Goal: Task Accomplishment & Management: Use online tool/utility

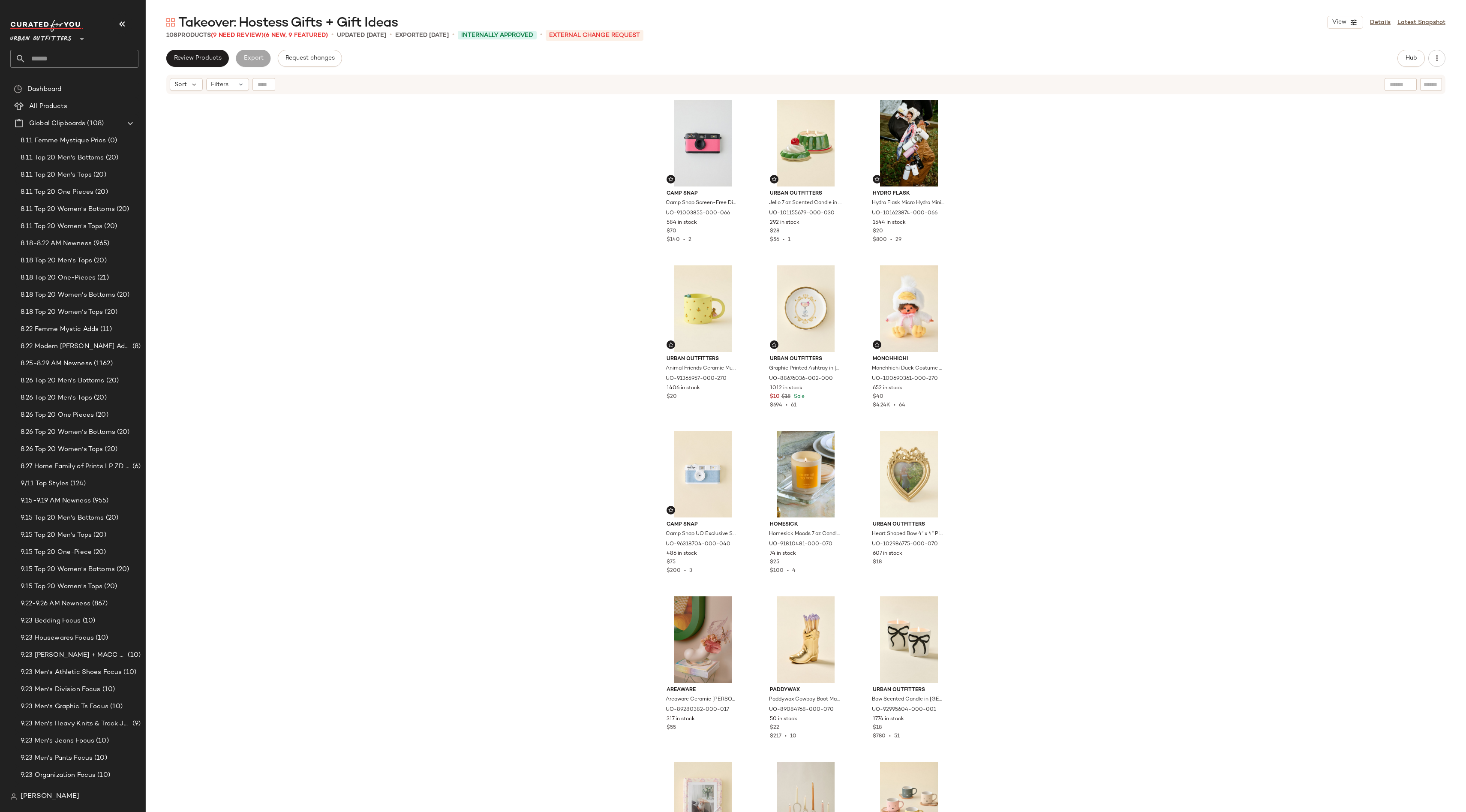
click at [83, 57] on input "text" at bounding box center [81, 59] width 112 height 18
type input "****"
click at [71, 81] on span "Summer Color Forecast:" at bounding box center [52, 83] width 70 height 9
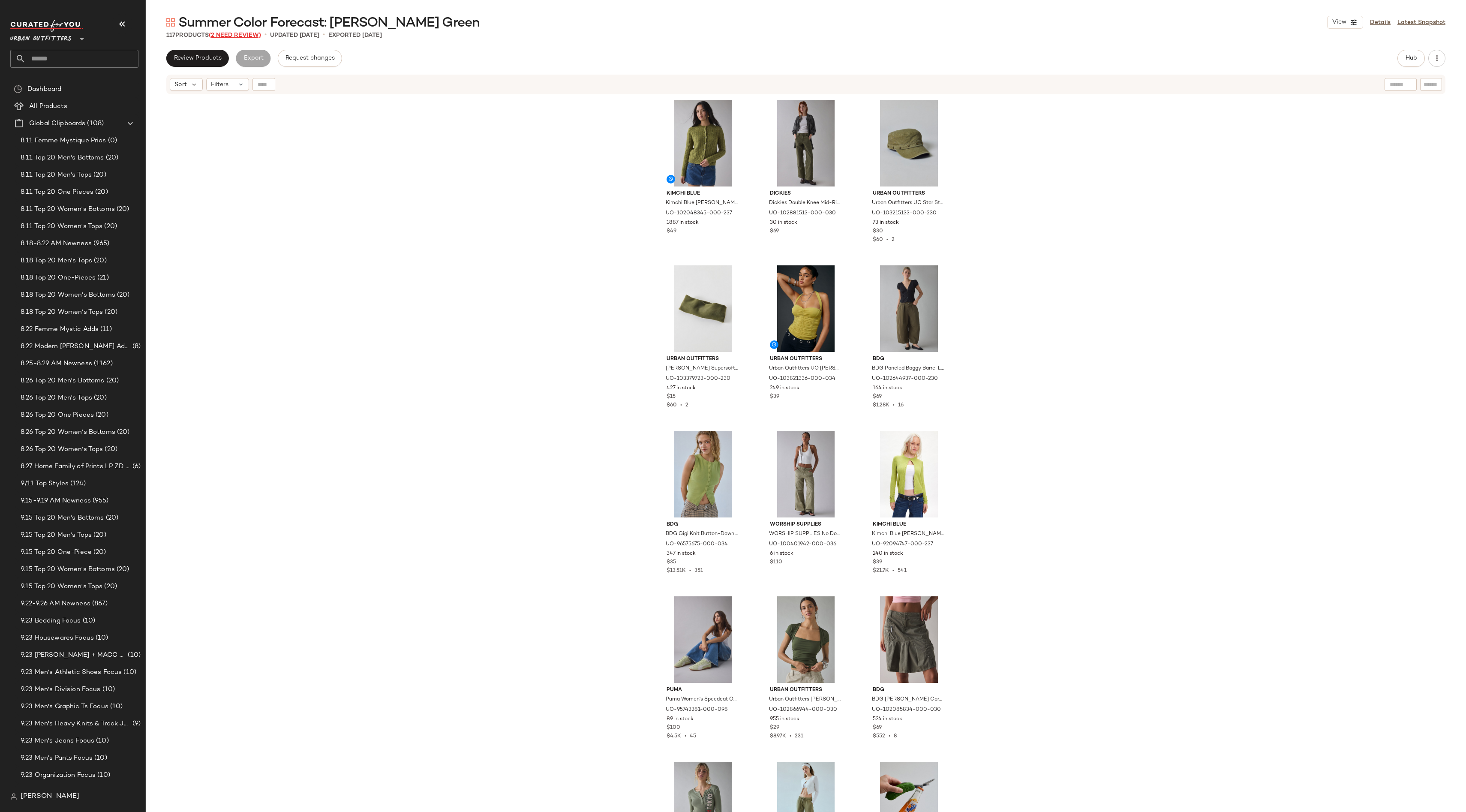
click at [240, 33] on span "(2 Need Review)" at bounding box center [235, 35] width 53 height 7
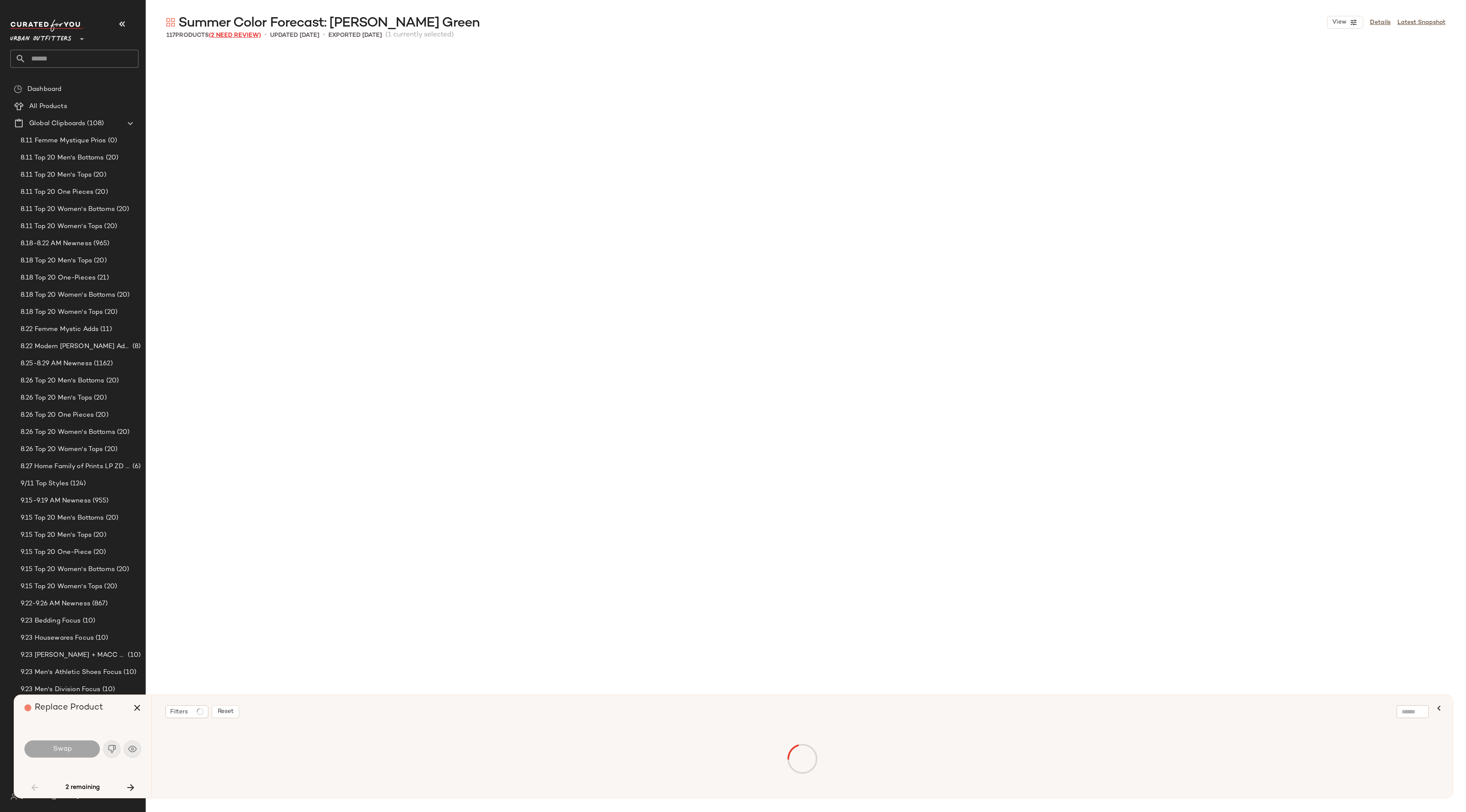
scroll to position [2482, 0]
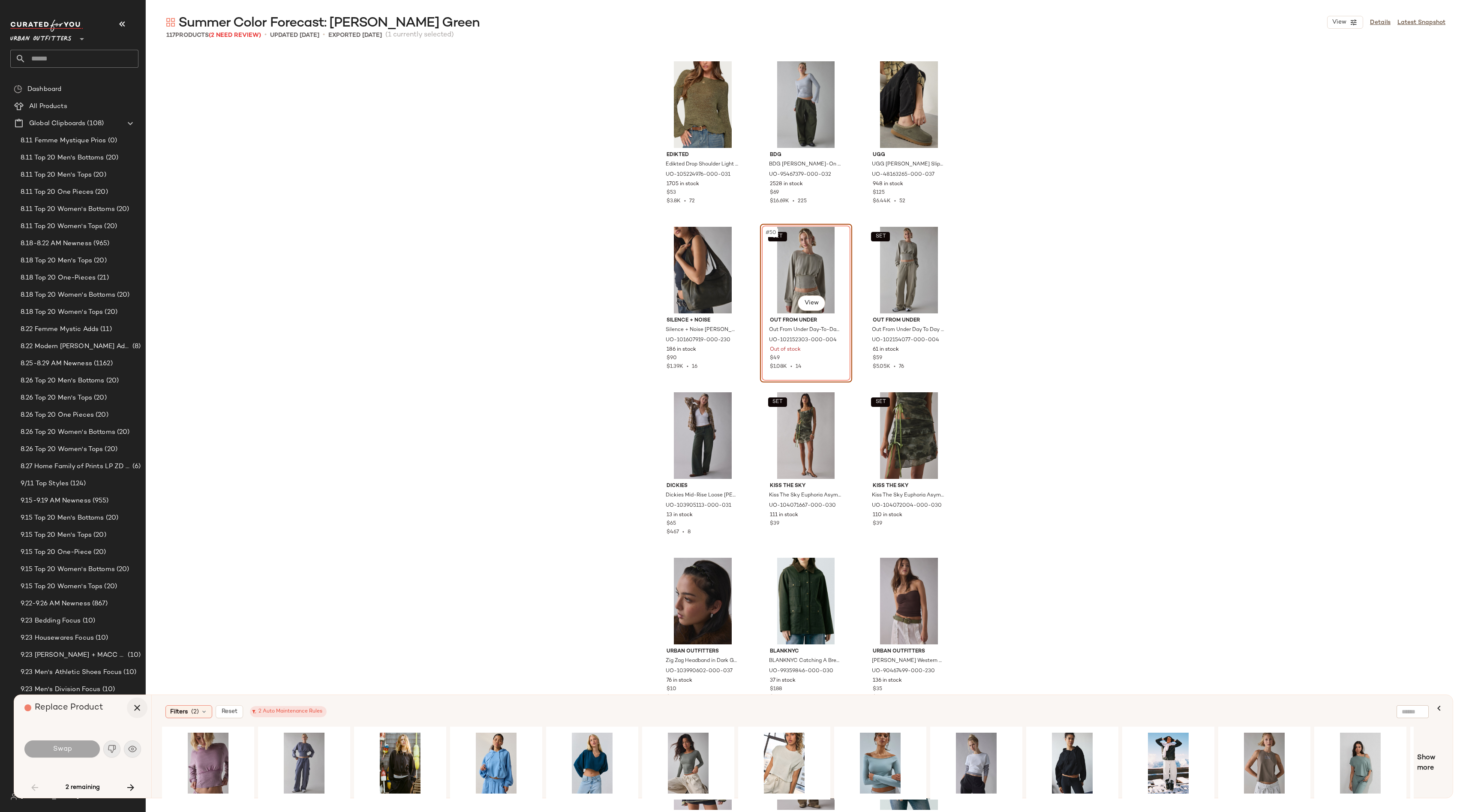
click at [136, 707] on icon "button" at bounding box center [137, 708] width 11 height 11
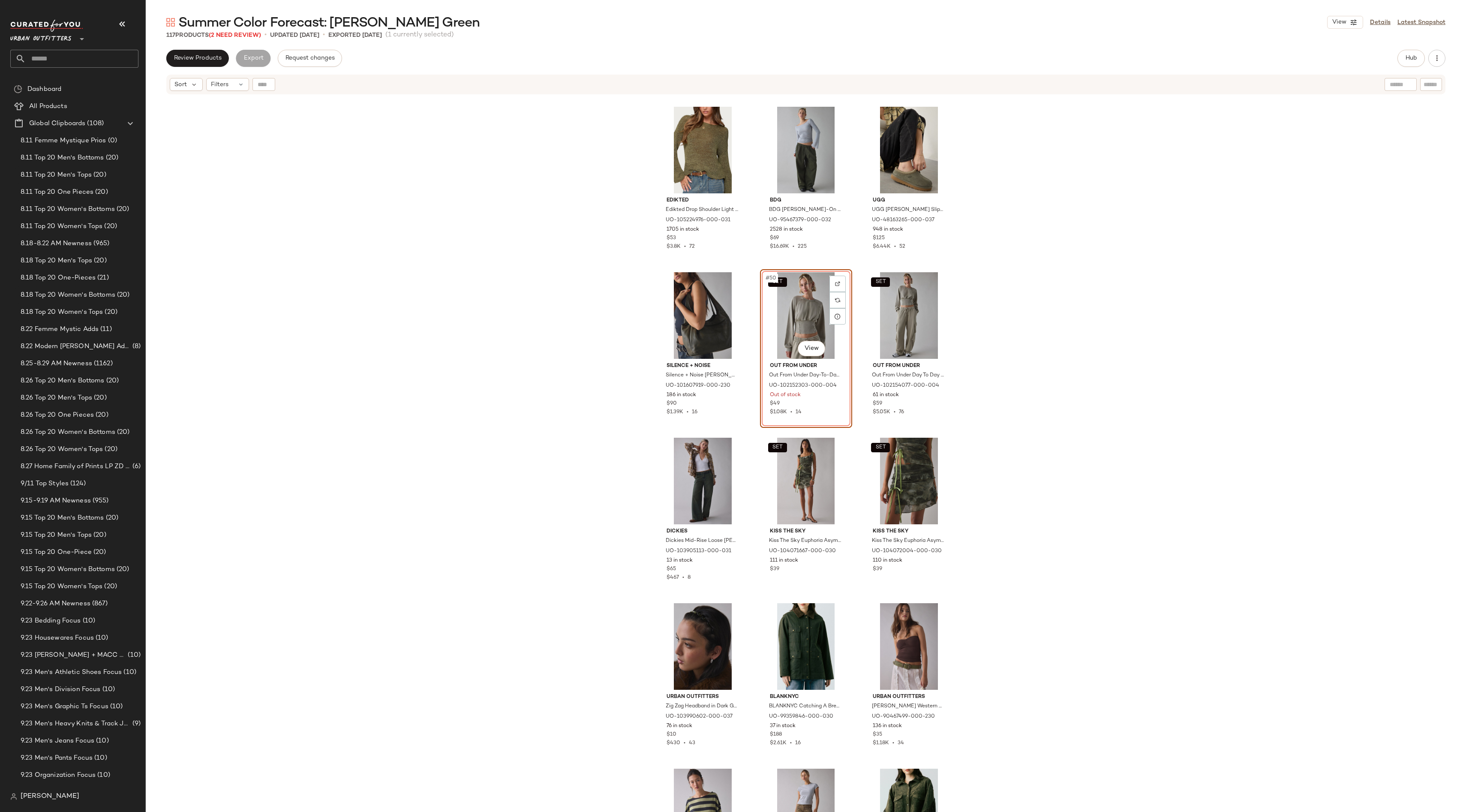
click at [1400, 51] on div "Hub" at bounding box center [1411, 58] width 27 height 17
click at [835, 295] on div at bounding box center [838, 300] width 16 height 16
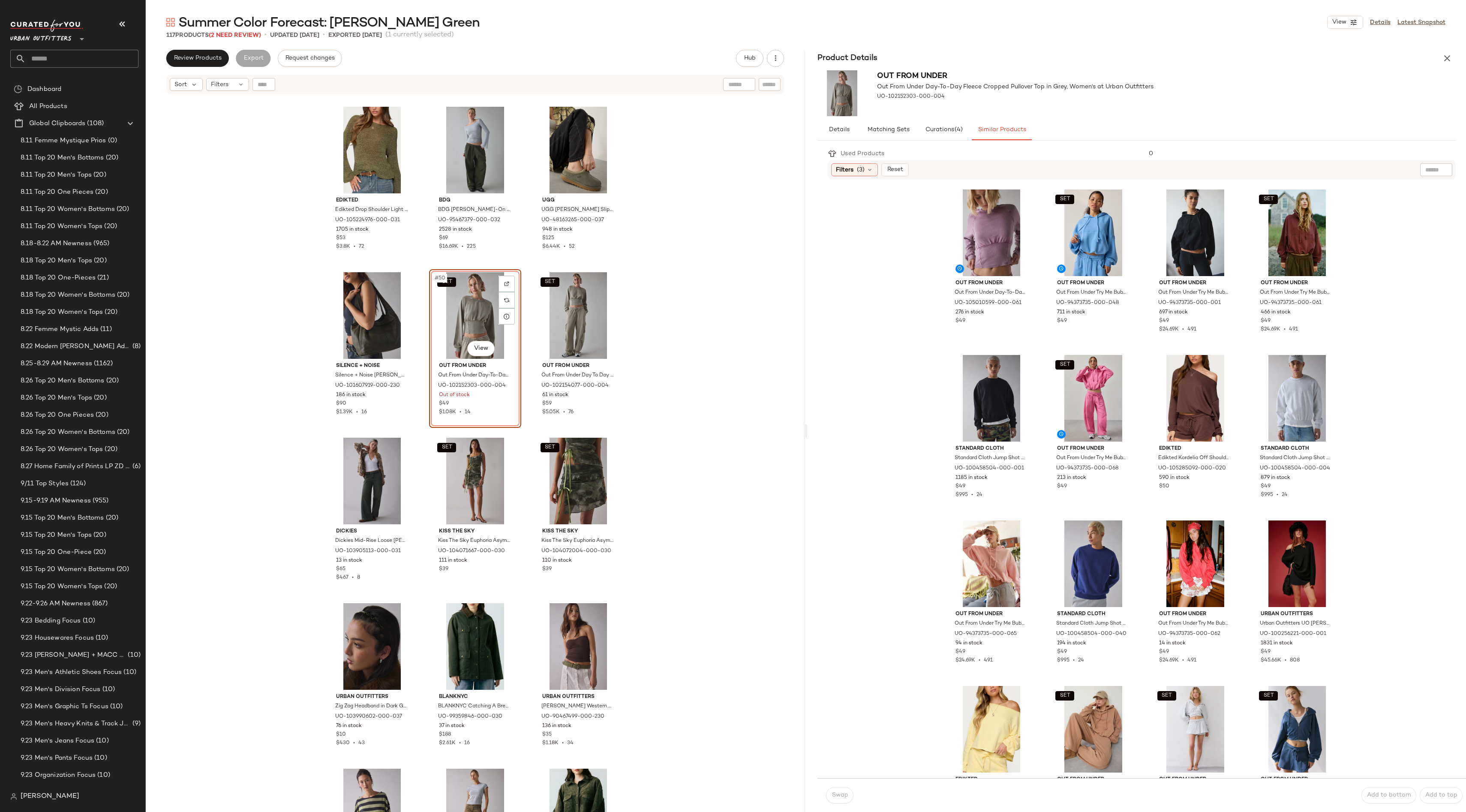
scroll to position [560, 0]
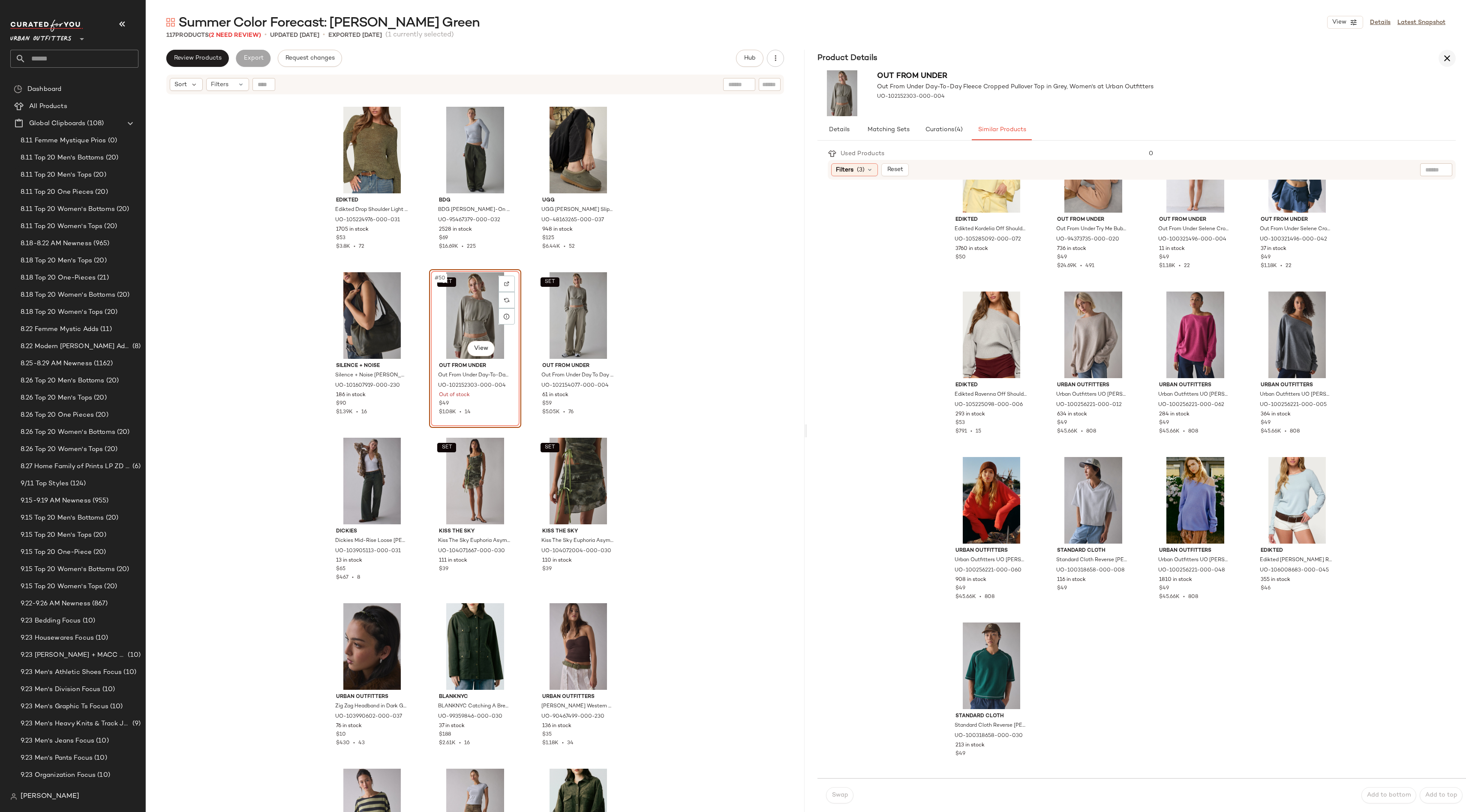
click at [1445, 62] on icon "button" at bounding box center [1447, 58] width 11 height 11
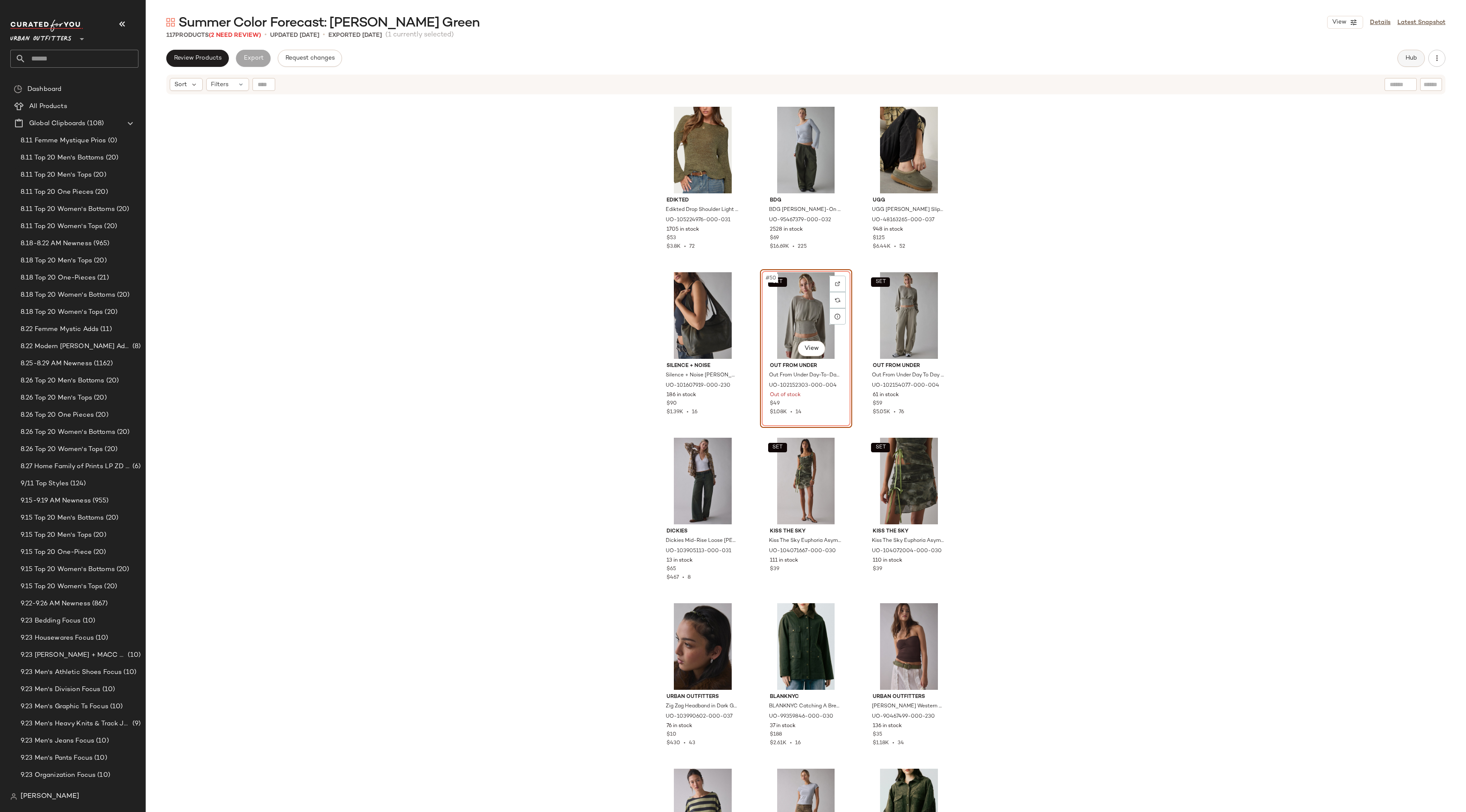
click at [1416, 59] on span "Hub" at bounding box center [1411, 58] width 12 height 7
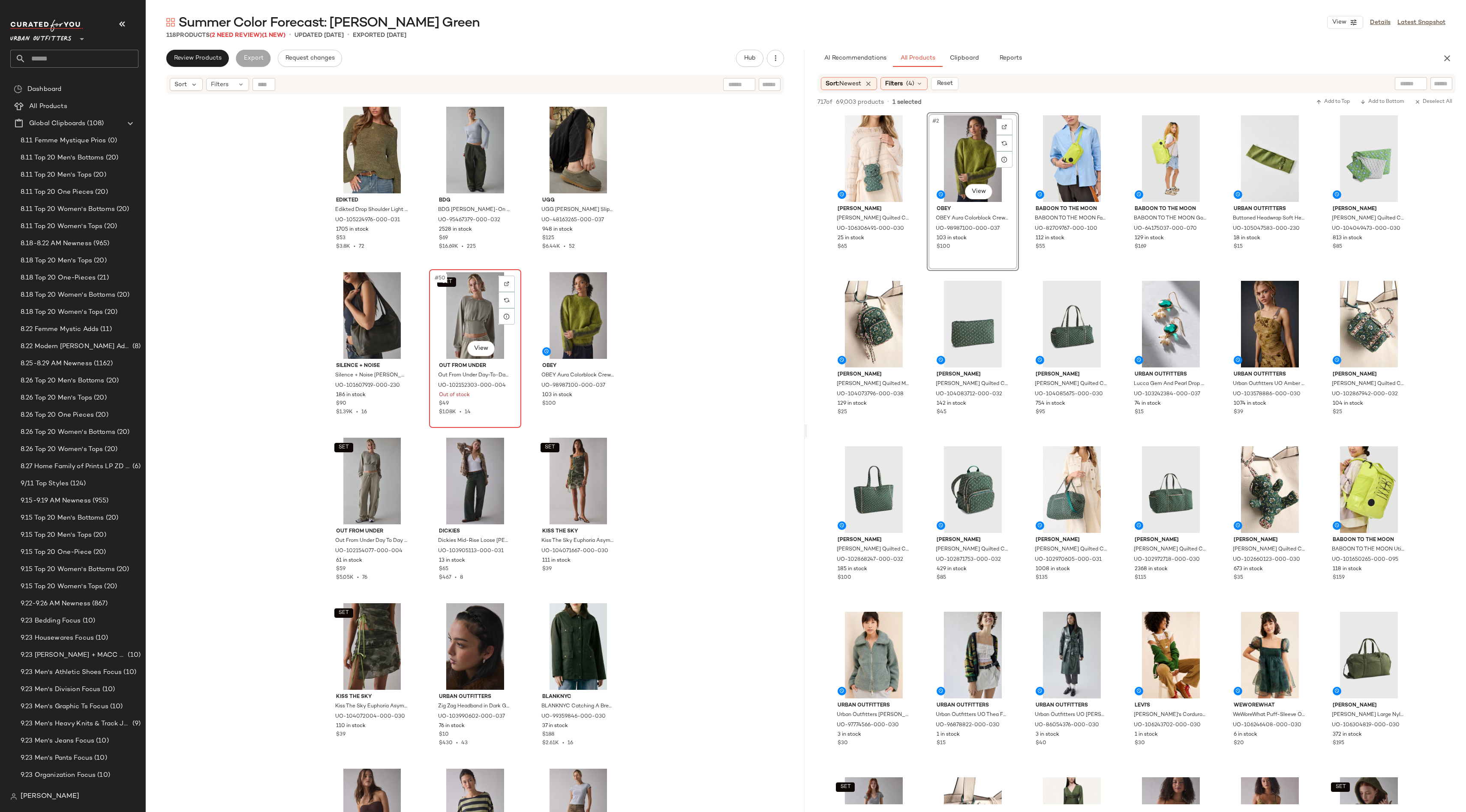
click at [478, 309] on div "SET #50 View" at bounding box center [475, 316] width 86 height 87
click at [473, 287] on div "SET #50 View" at bounding box center [475, 316] width 86 height 87
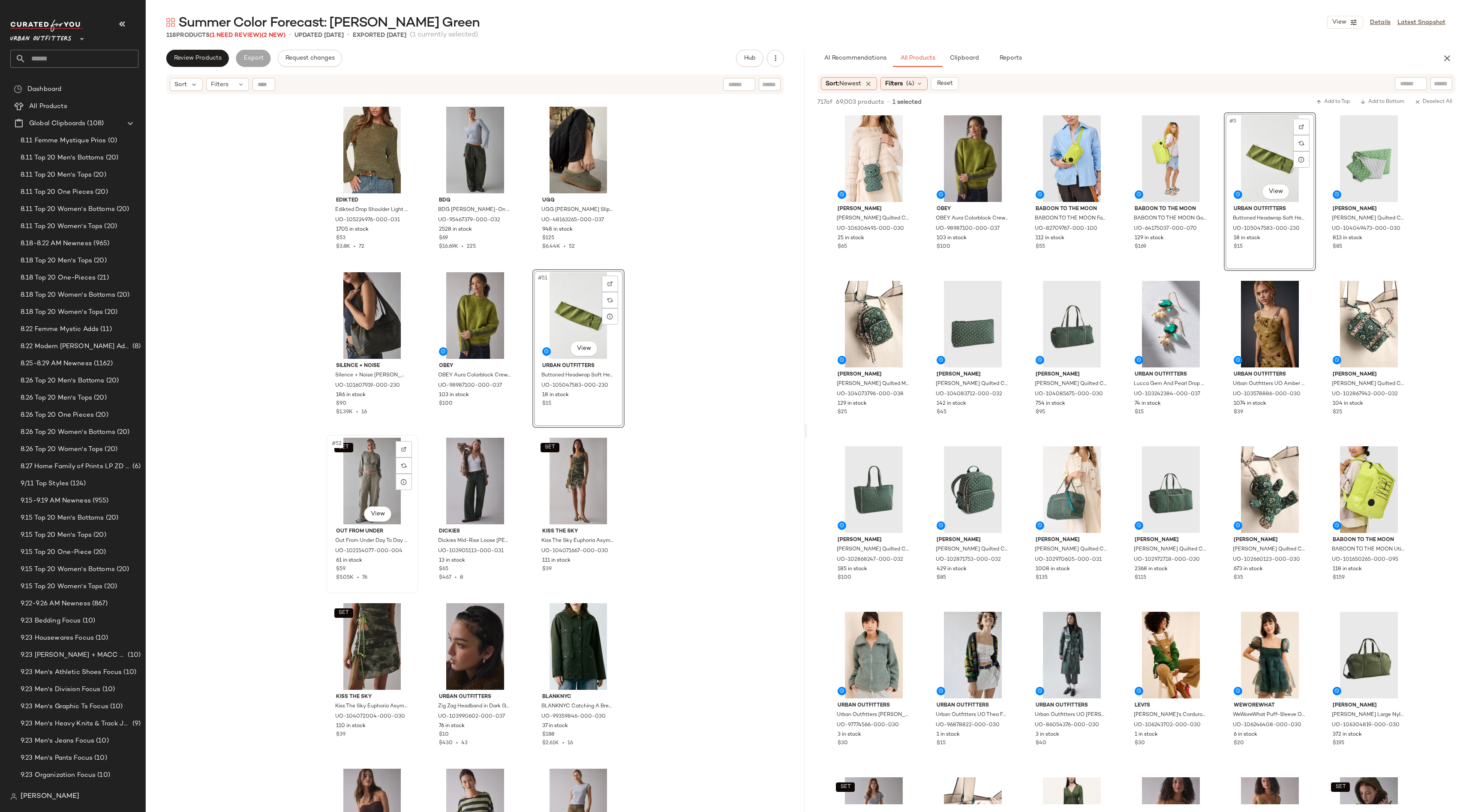
click at [352, 478] on div "SET #52 View" at bounding box center [372, 481] width 86 height 87
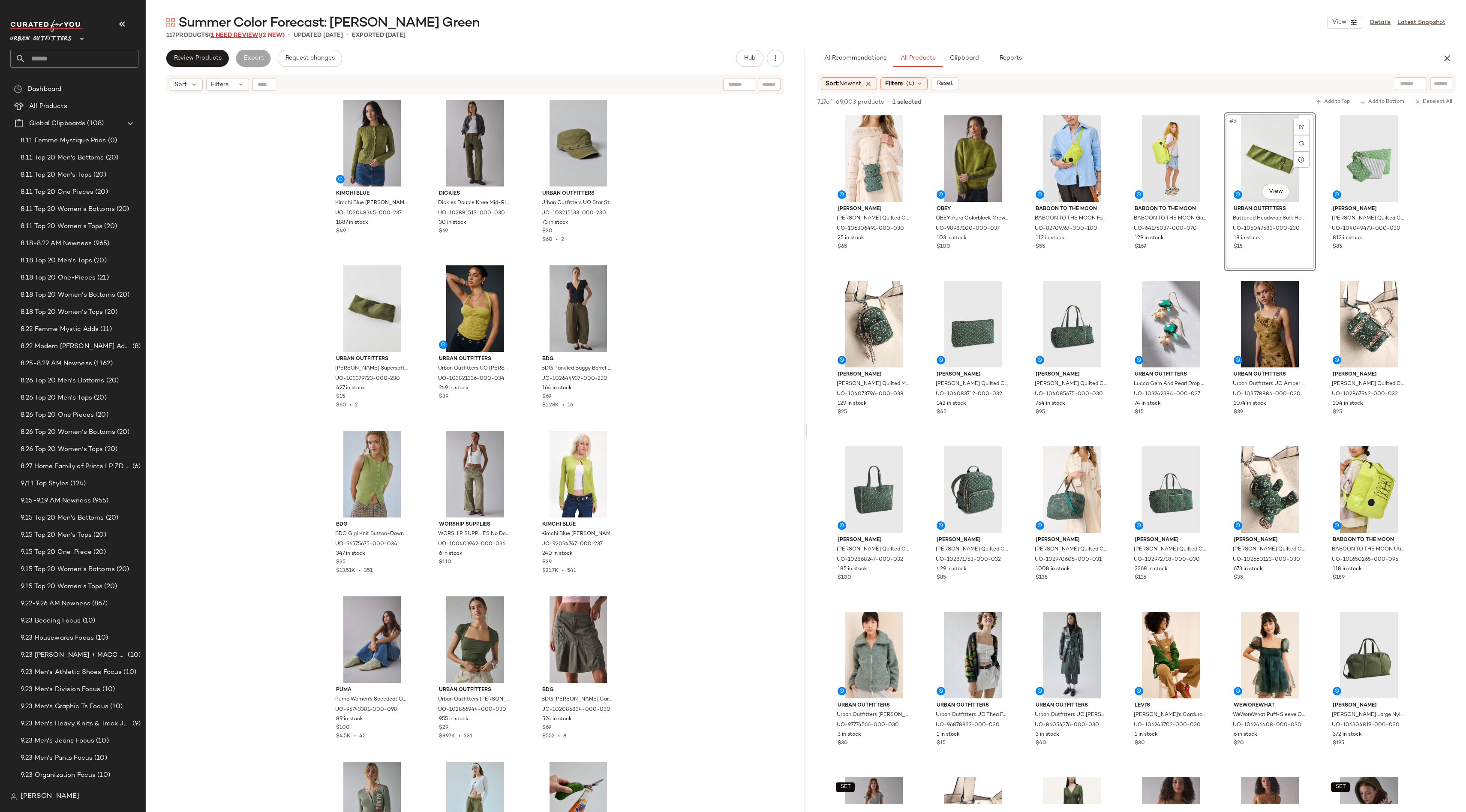
click at [233, 37] on span "(1 Need Review)" at bounding box center [235, 35] width 52 height 7
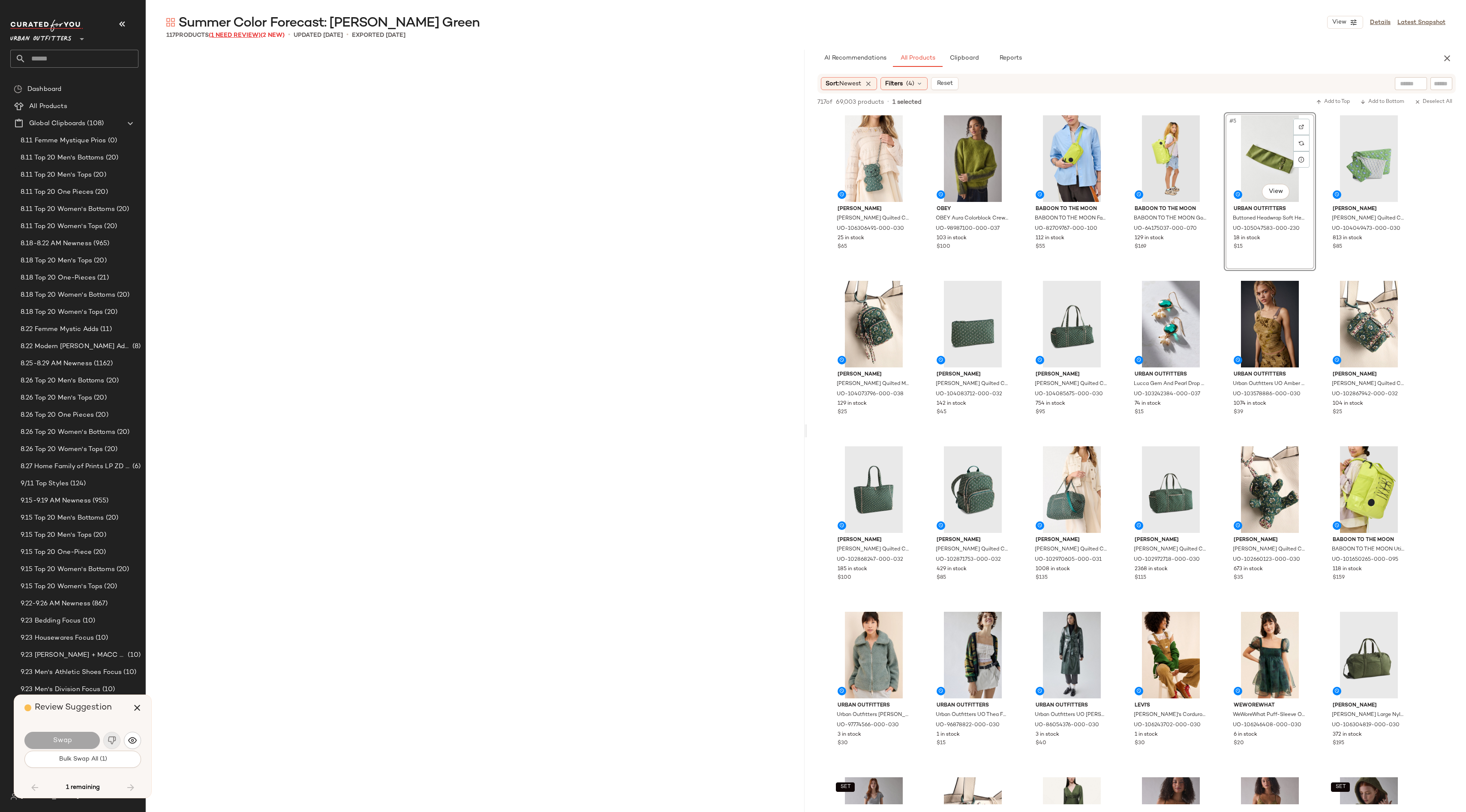
scroll to position [4136, 0]
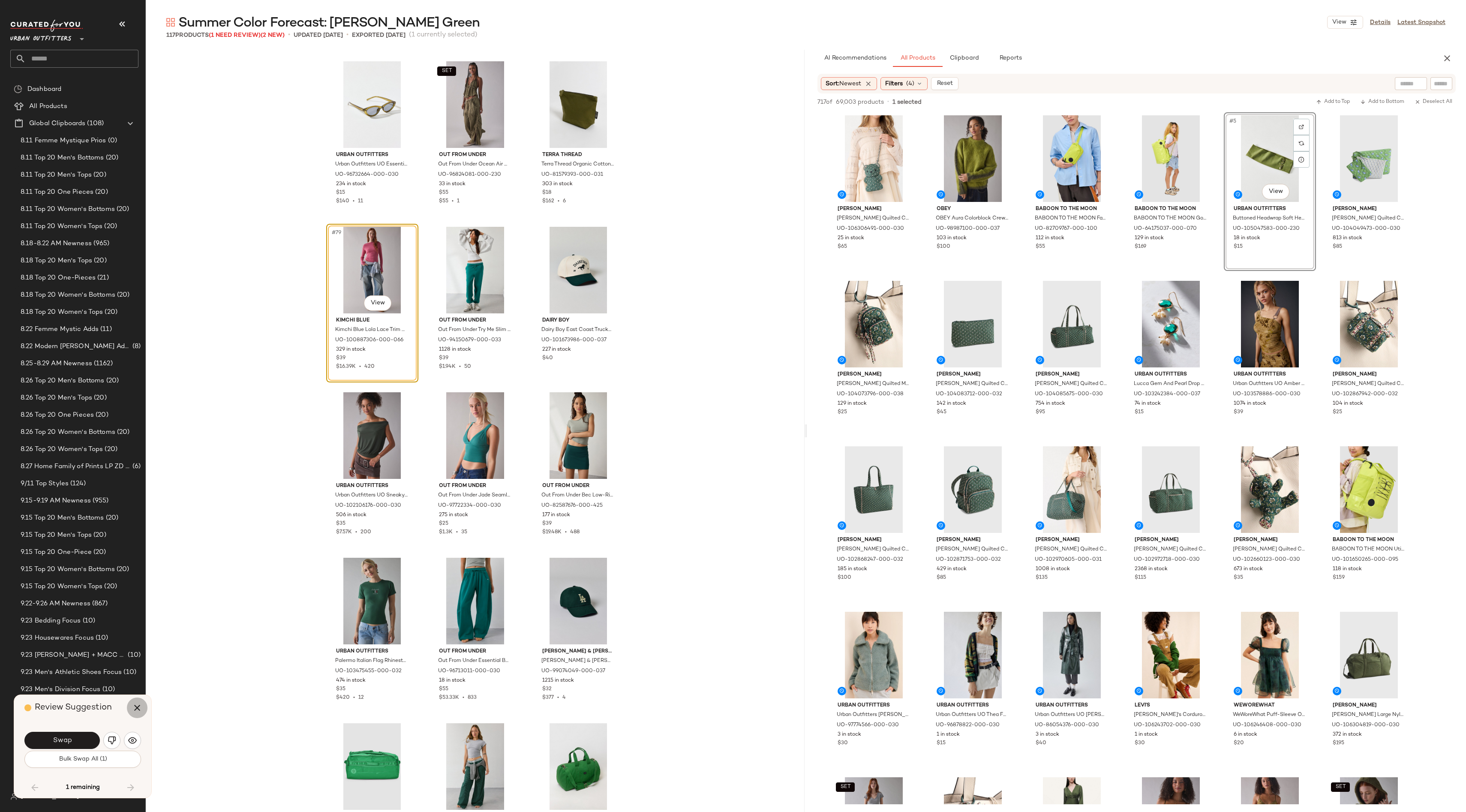
click at [130, 702] on button "button" at bounding box center [137, 707] width 21 height 21
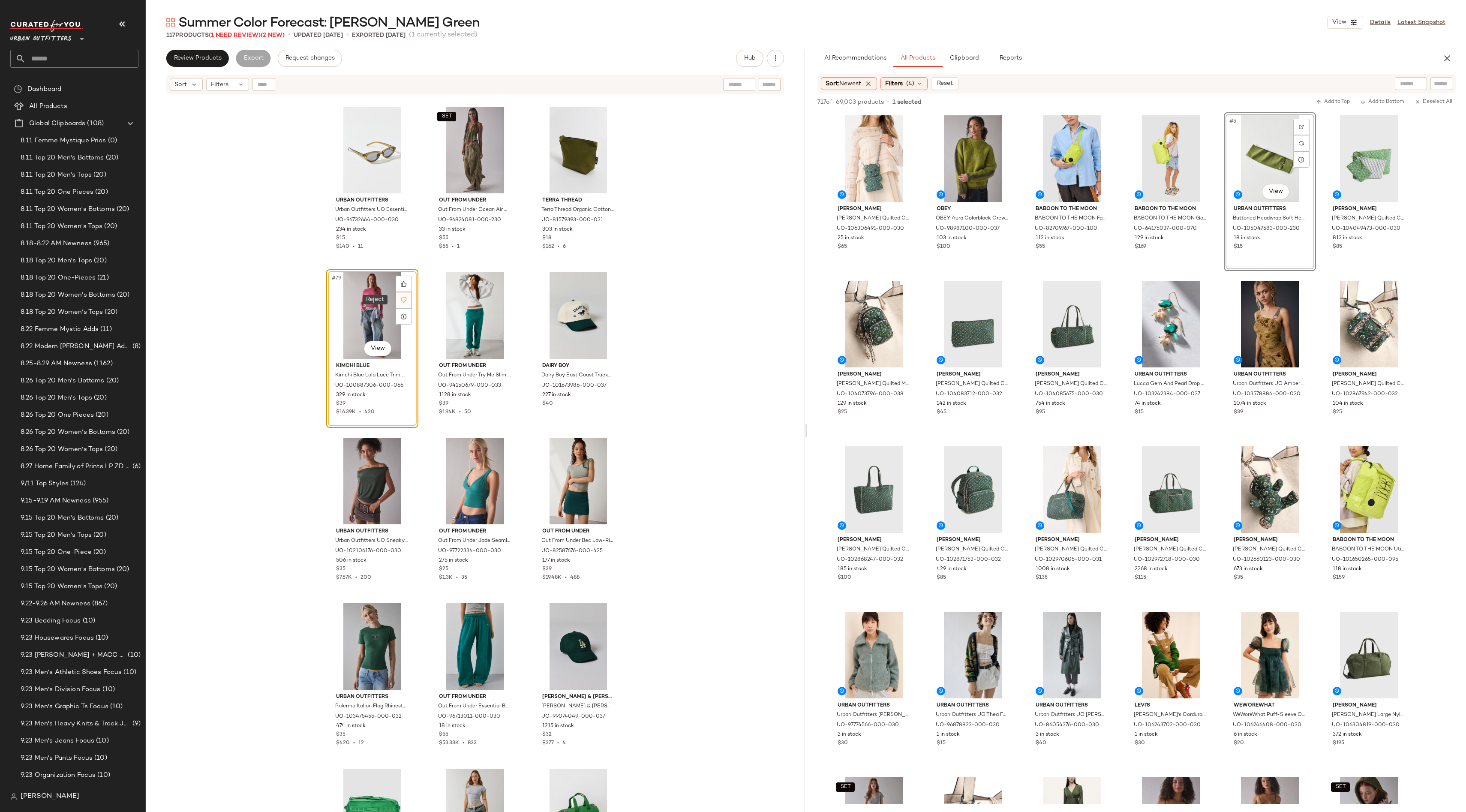
click at [402, 302] on icon at bounding box center [404, 299] width 6 height 6
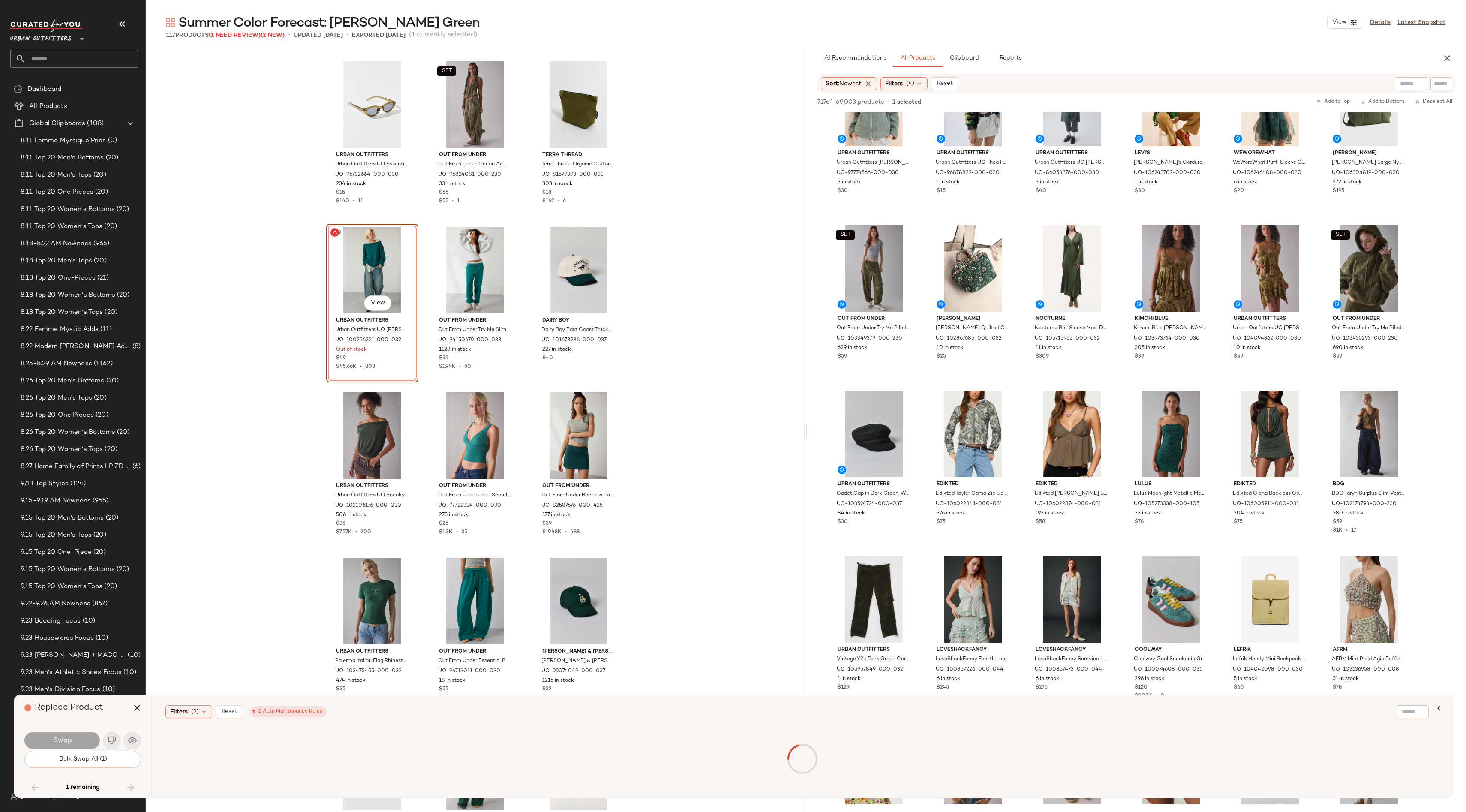
scroll to position [554, 0]
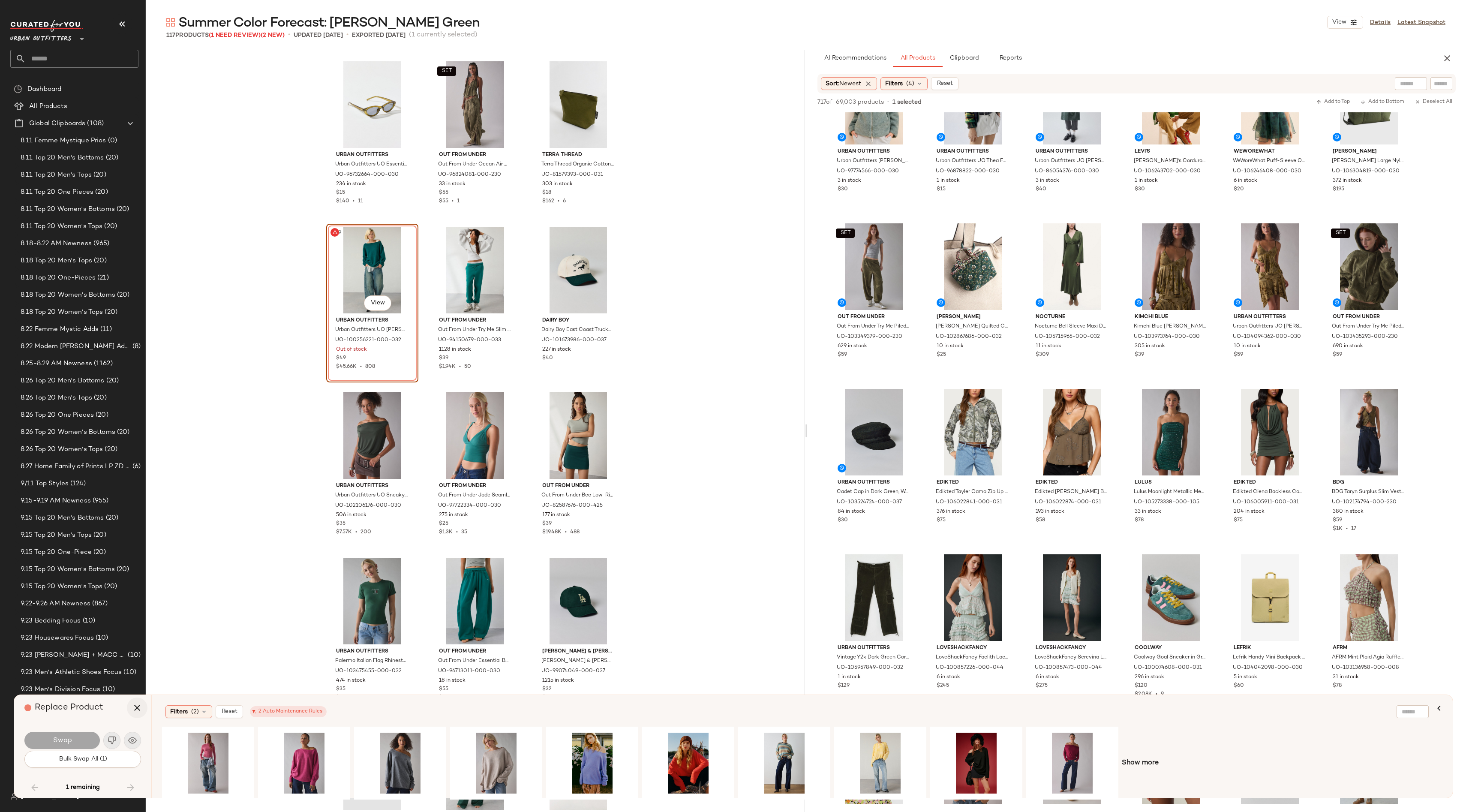
click at [138, 705] on icon "button" at bounding box center [137, 708] width 11 height 11
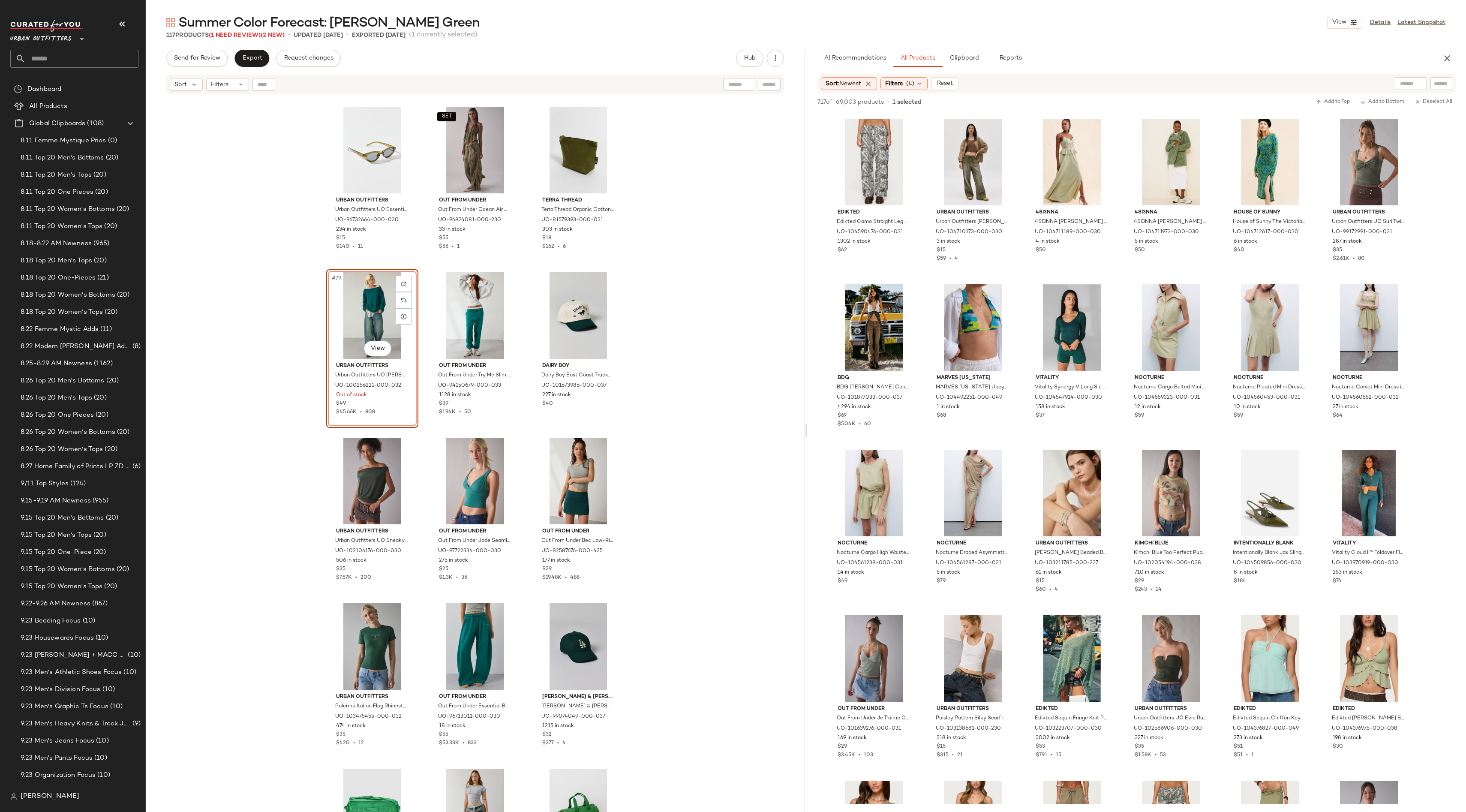
scroll to position [4915, 0]
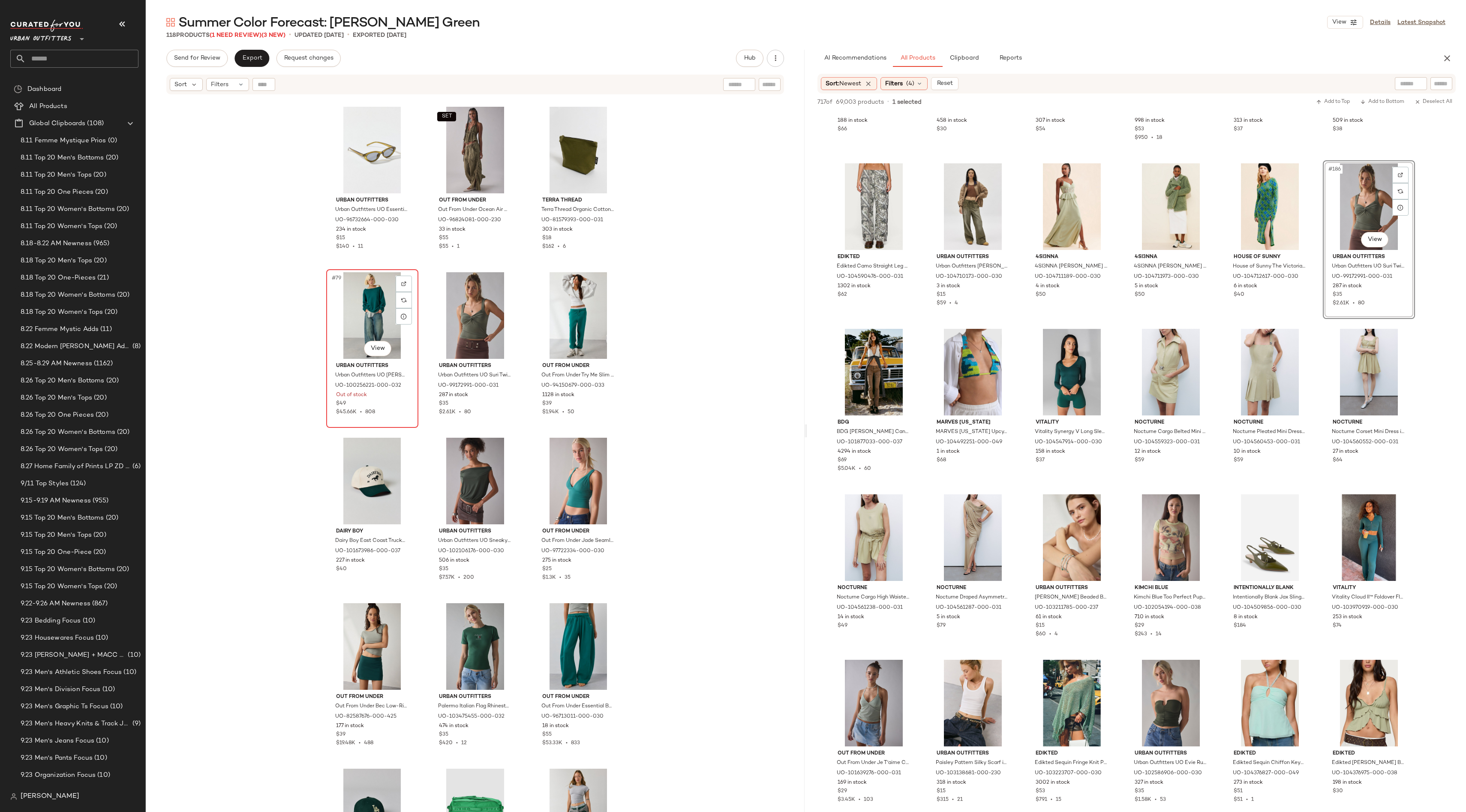
click at [379, 305] on div "#79 View" at bounding box center [372, 316] width 86 height 87
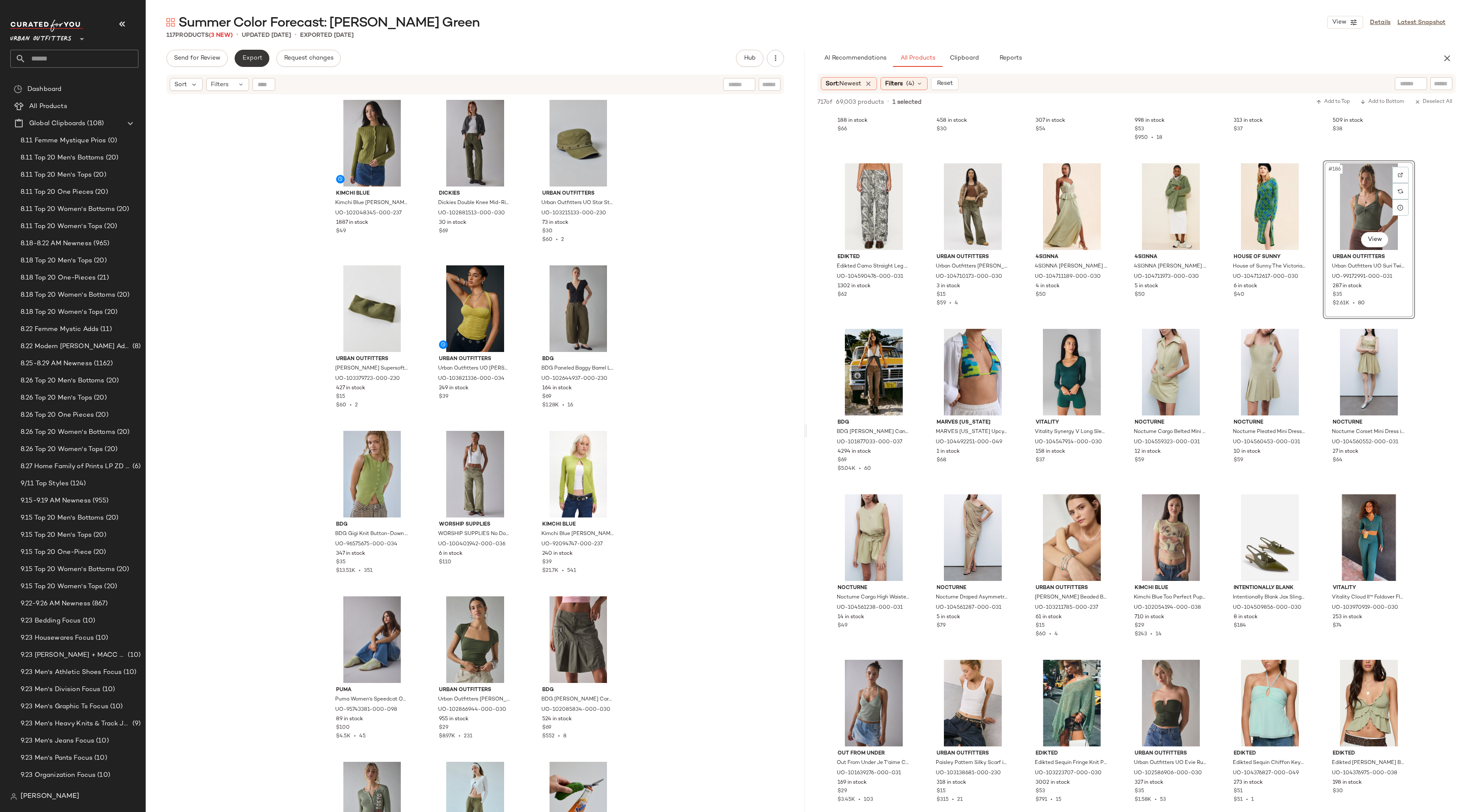
click at [251, 55] on span "Export" at bounding box center [252, 58] width 21 height 7
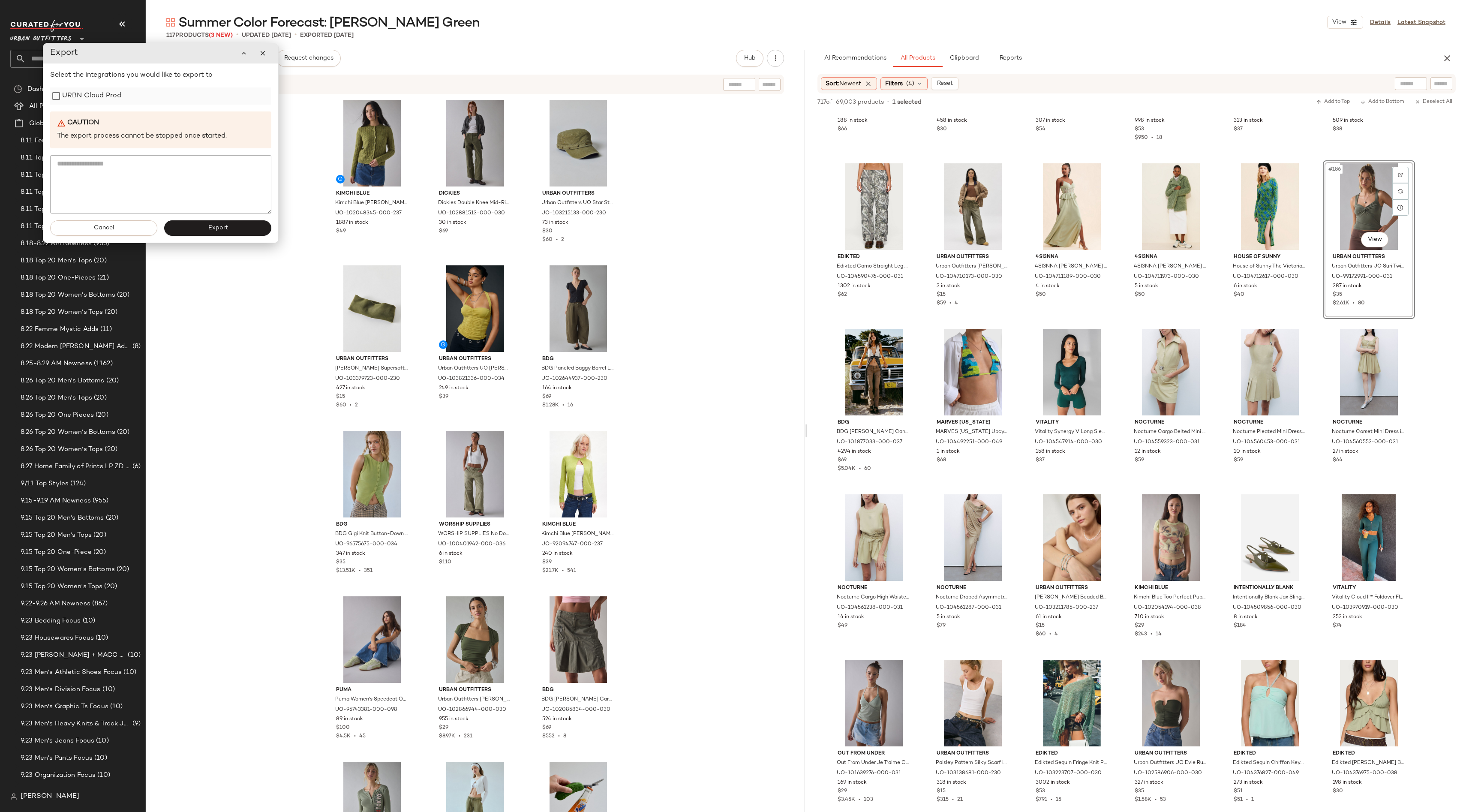
click at [167, 100] on div "URBN Cloud Prod" at bounding box center [161, 96] width 221 height 17
click at [117, 101] on label "URBN Cloud Prod" at bounding box center [92, 96] width 59 height 17
click at [220, 236] on div "Cancel Export" at bounding box center [160, 228] width 235 height 30
click at [203, 228] on button "Export" at bounding box center [217, 228] width 107 height 16
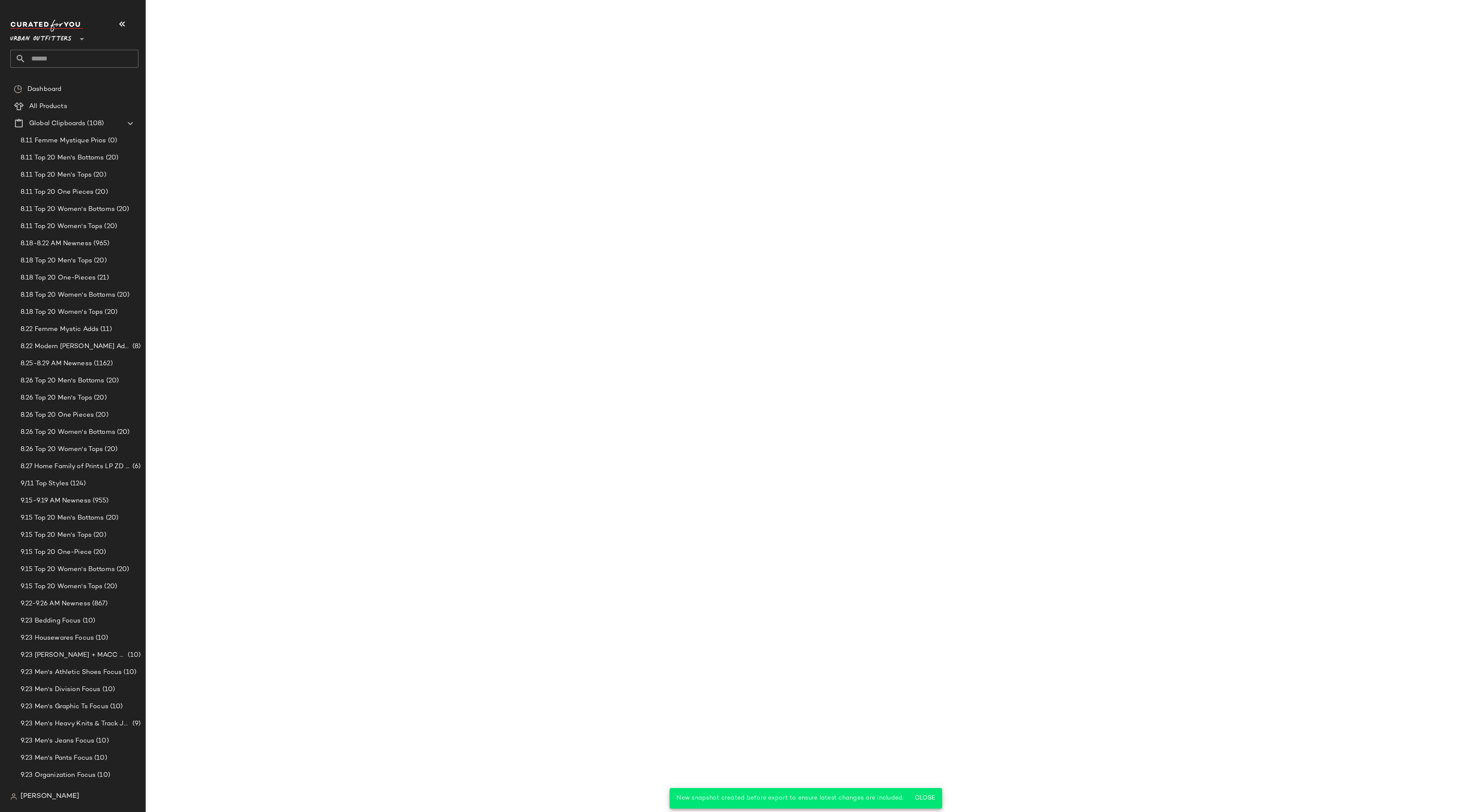
scroll to position [5743, 0]
click at [81, 52] on input "text" at bounding box center [81, 59] width 112 height 18
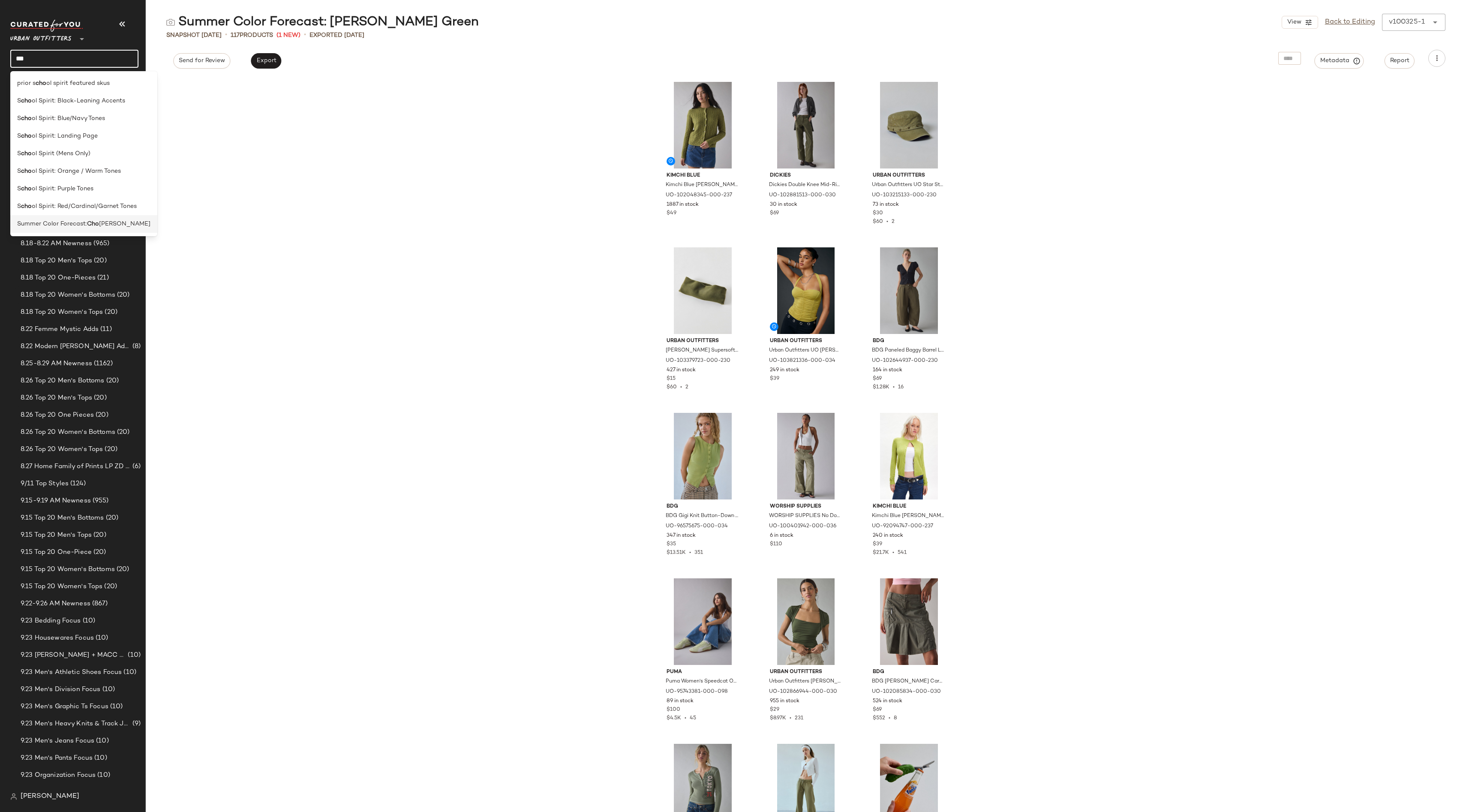
type input "***"
click at [105, 225] on span "colate Brown" at bounding box center [125, 224] width 52 height 9
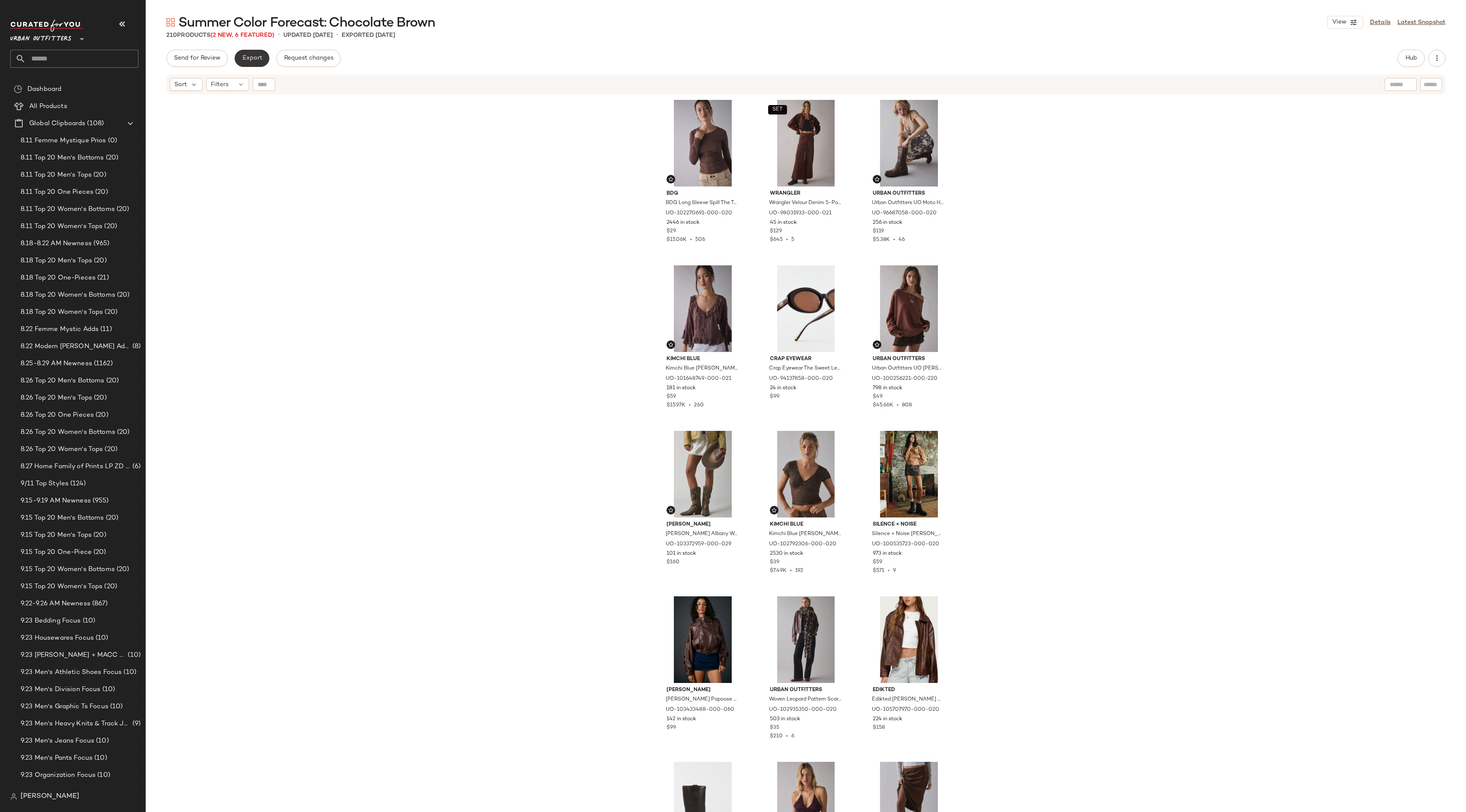
click at [256, 57] on span "Export" at bounding box center [252, 58] width 21 height 7
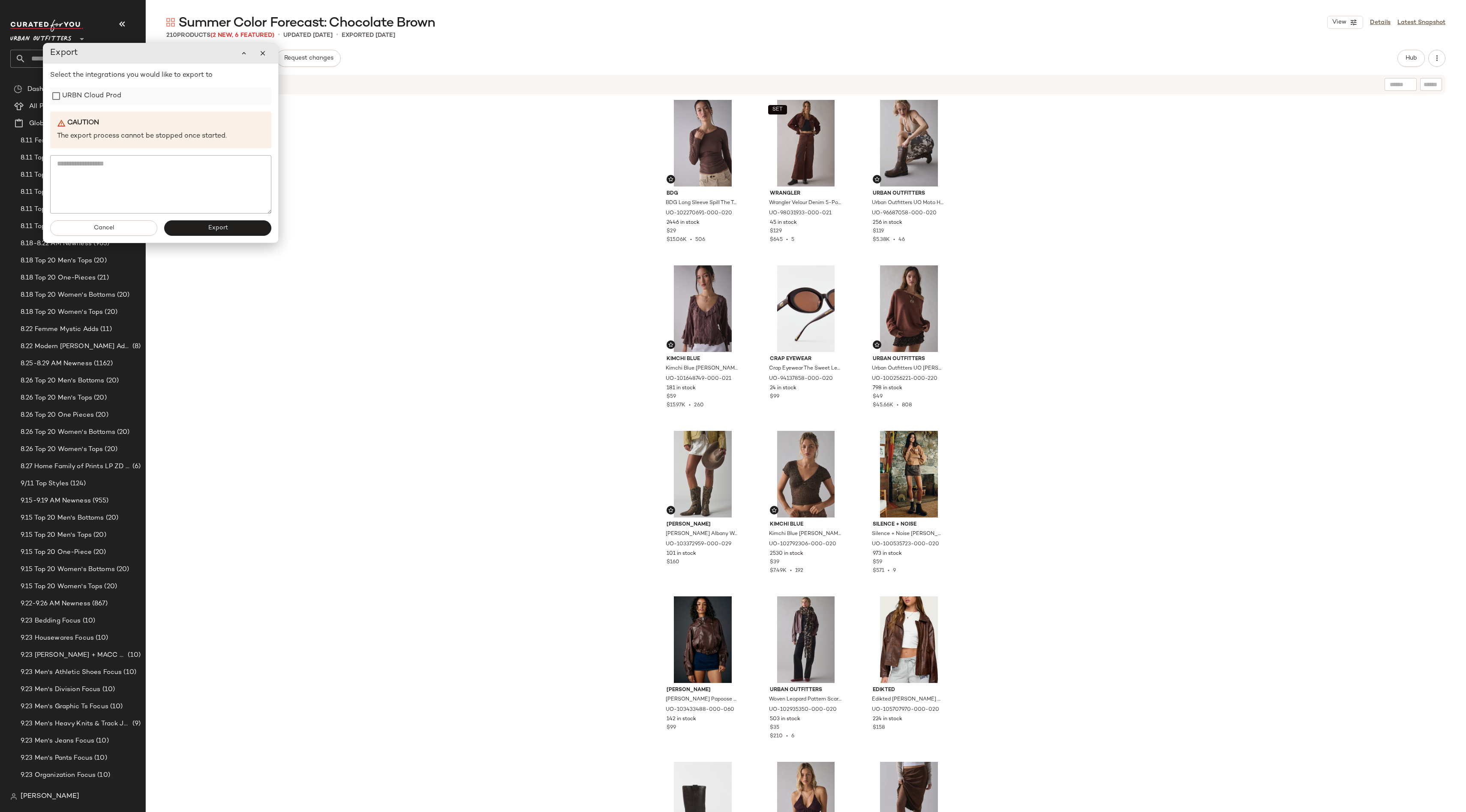
click at [116, 97] on label "URBN Cloud Prod" at bounding box center [92, 96] width 59 height 17
click at [253, 228] on button "Export" at bounding box center [217, 228] width 107 height 16
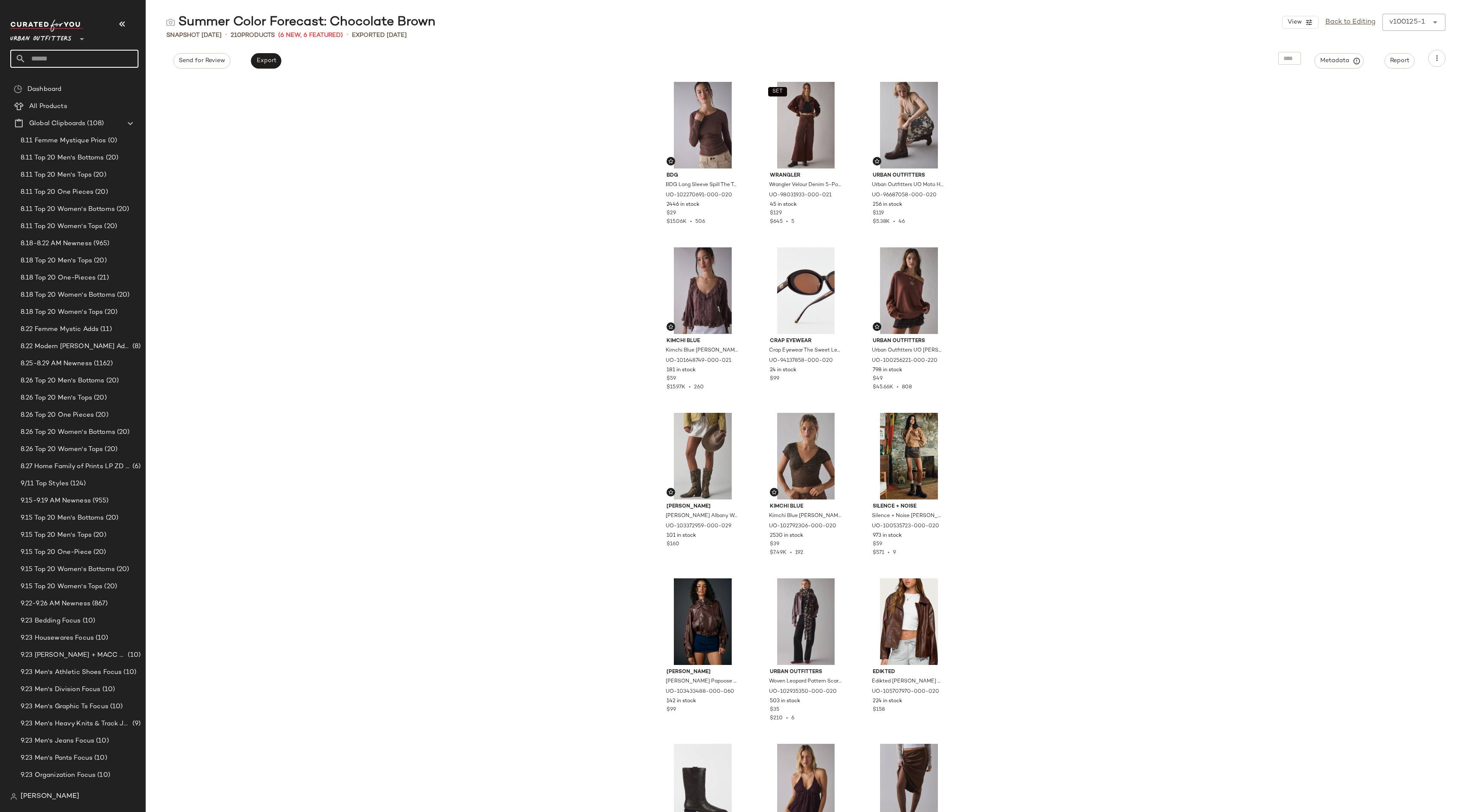
click at [116, 58] on input "text" at bounding box center [81, 59] width 112 height 18
type input "********"
click at [60, 84] on div "Athleisu re" at bounding box center [75, 83] width 115 height 9
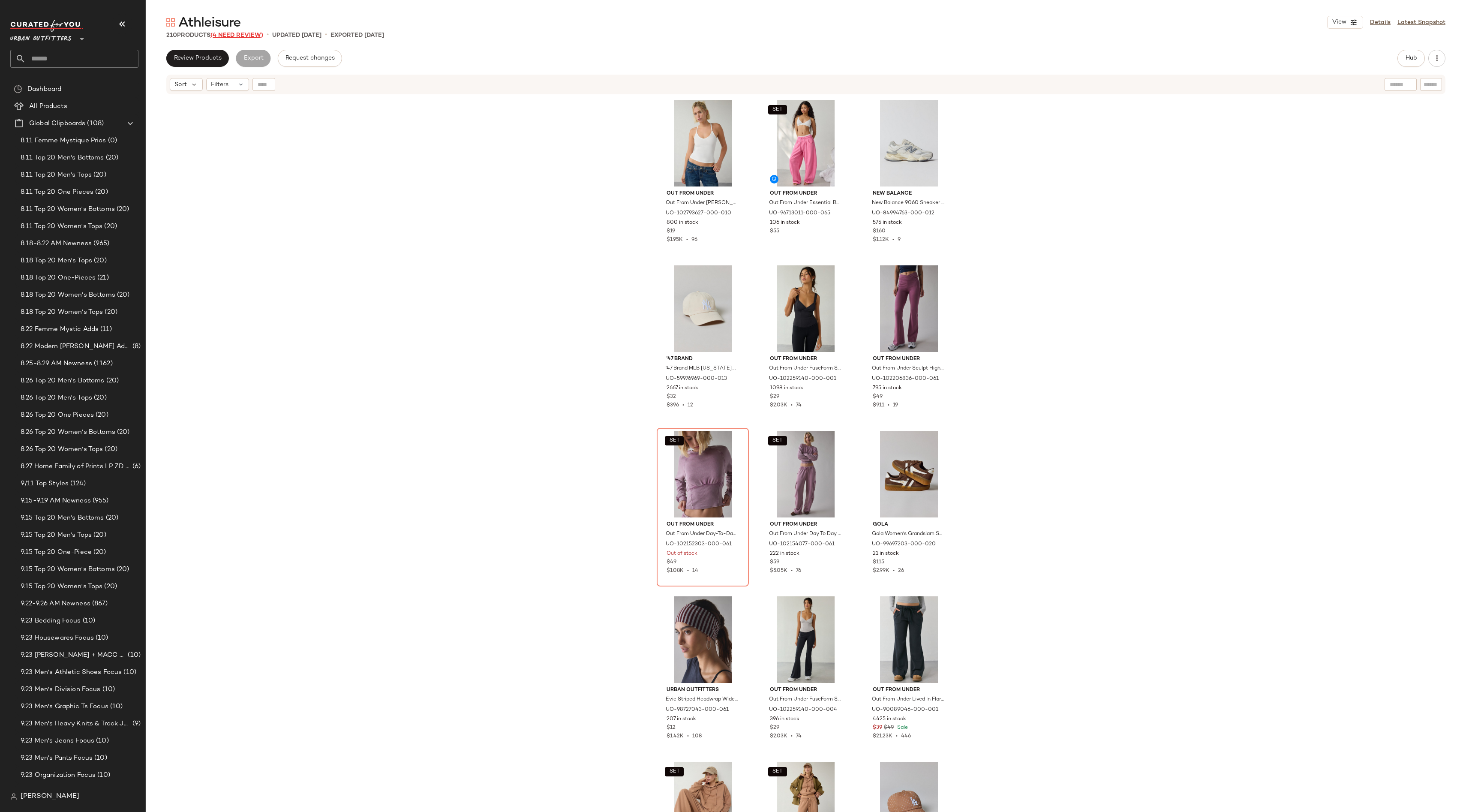
click at [253, 36] on span "(4 Need Review)" at bounding box center [237, 35] width 53 height 7
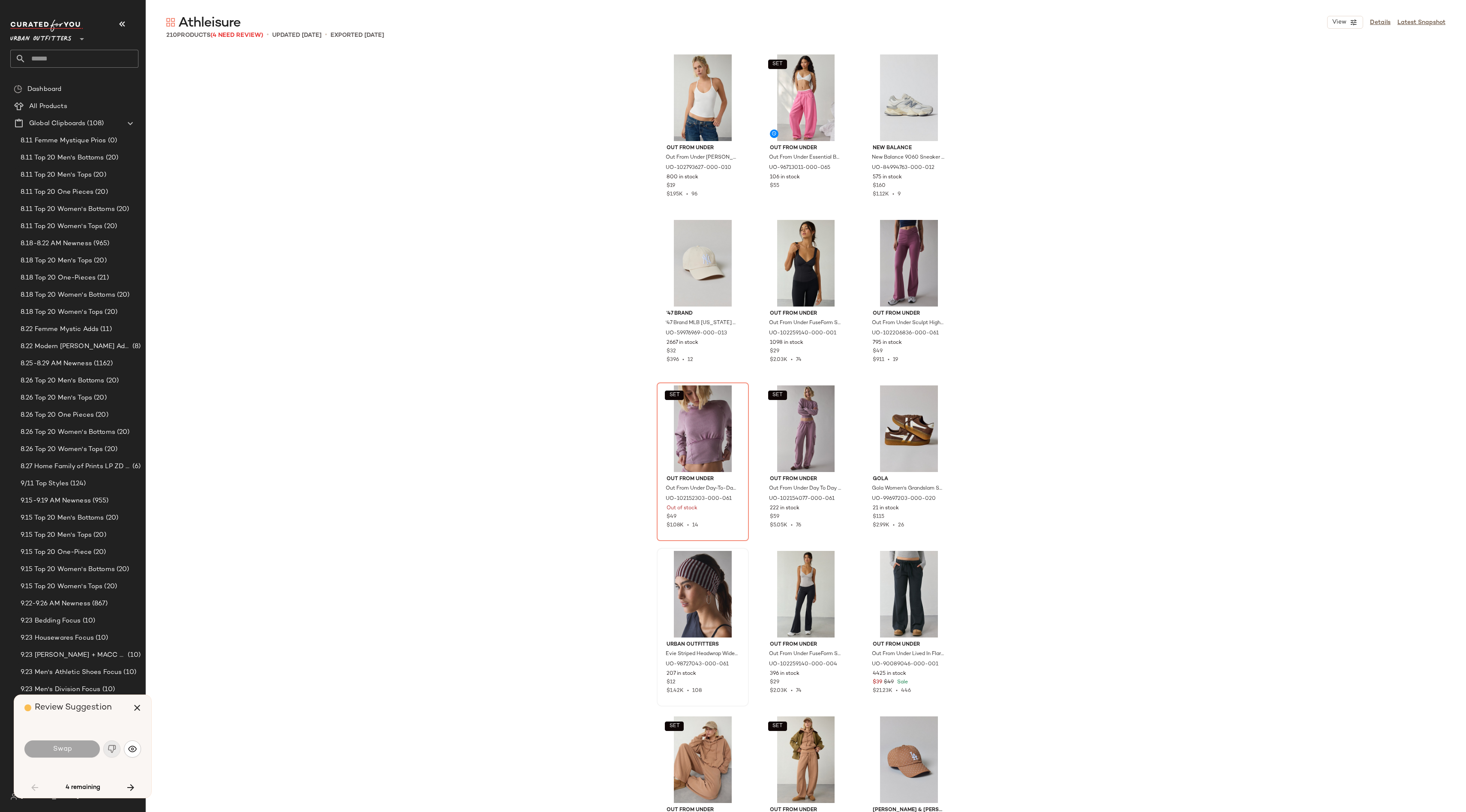
scroll to position [172, 0]
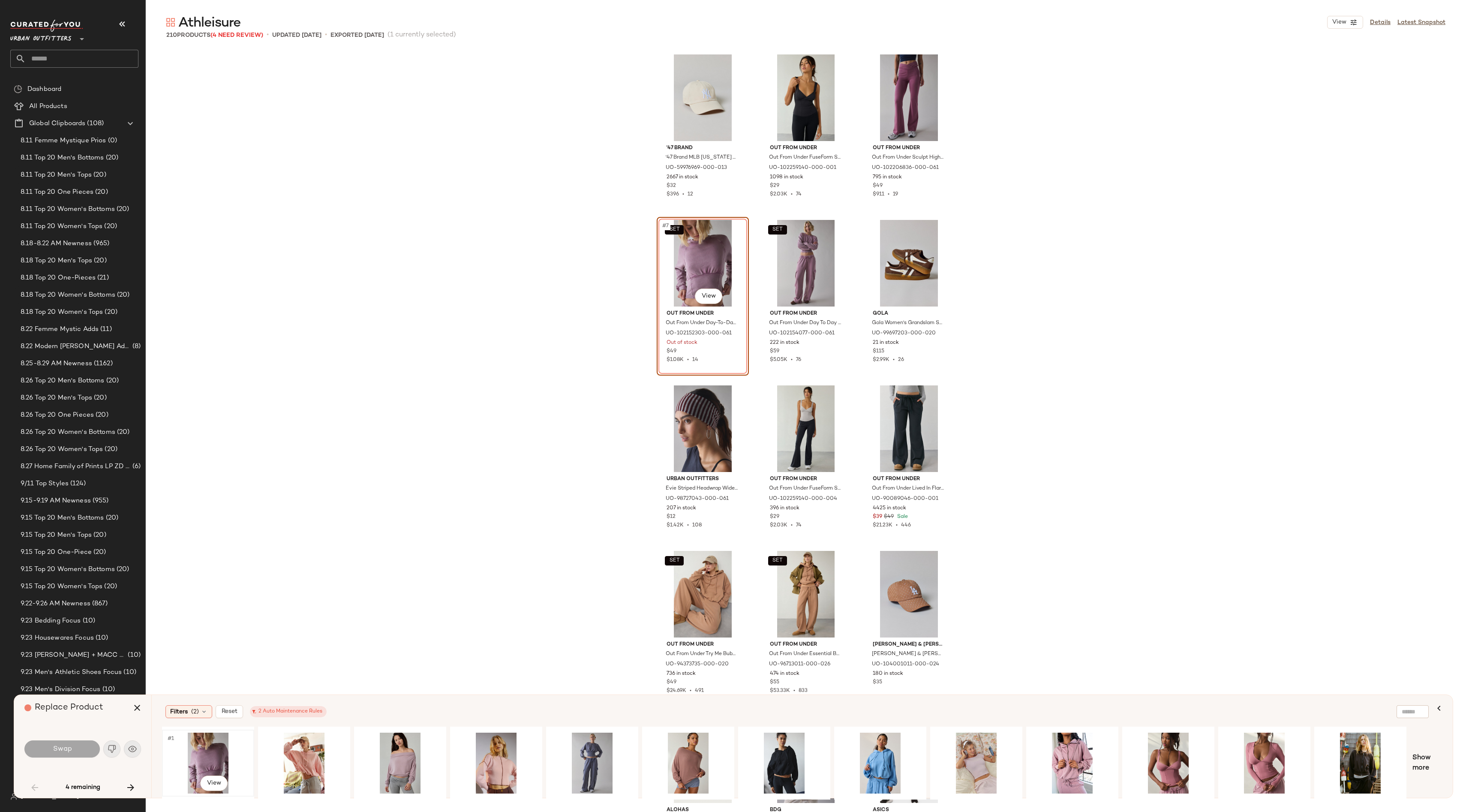
click at [197, 745] on div "#1 View" at bounding box center [208, 763] width 86 height 61
click at [75, 747] on button "Swap" at bounding box center [62, 749] width 75 height 17
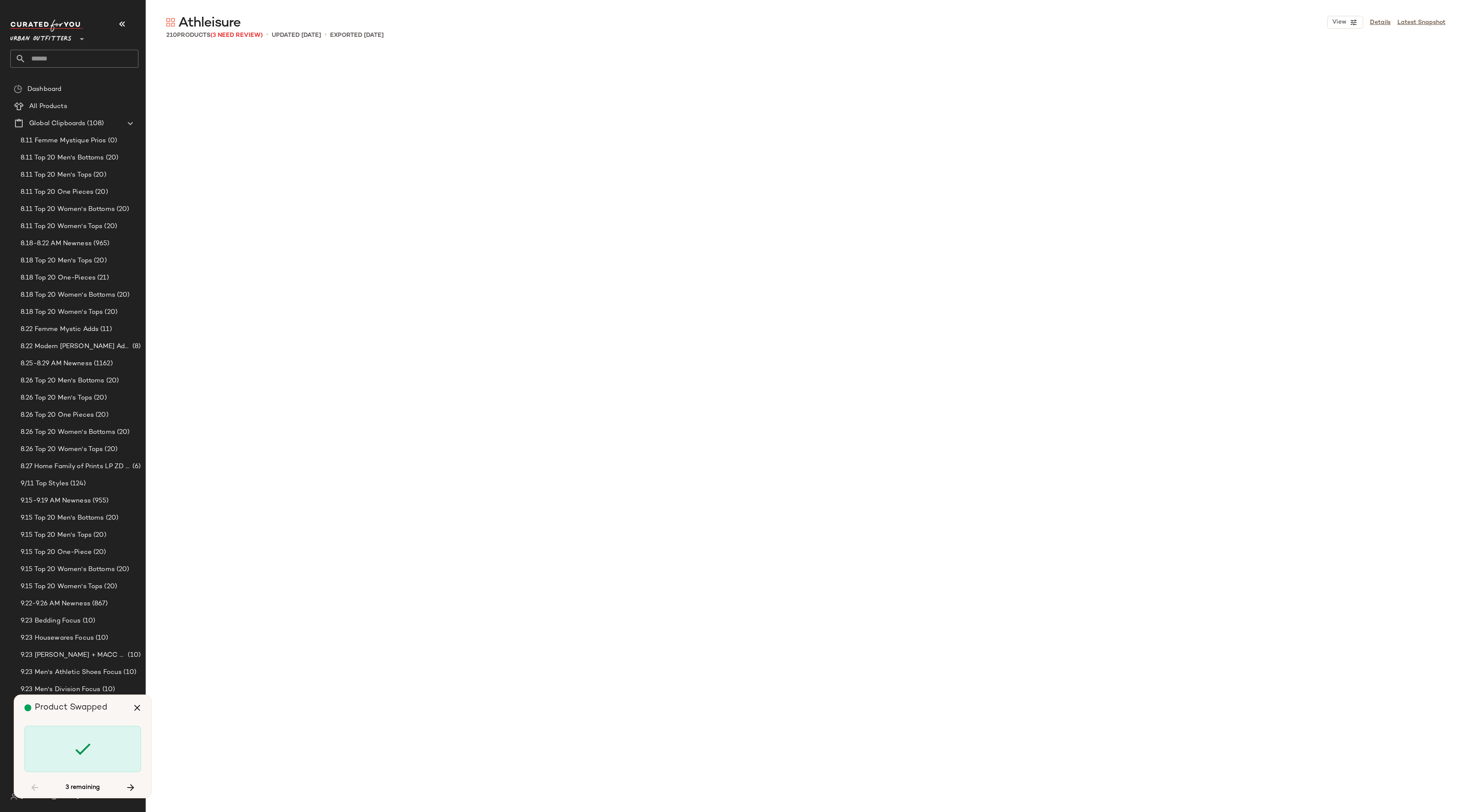
scroll to position [5460, 0]
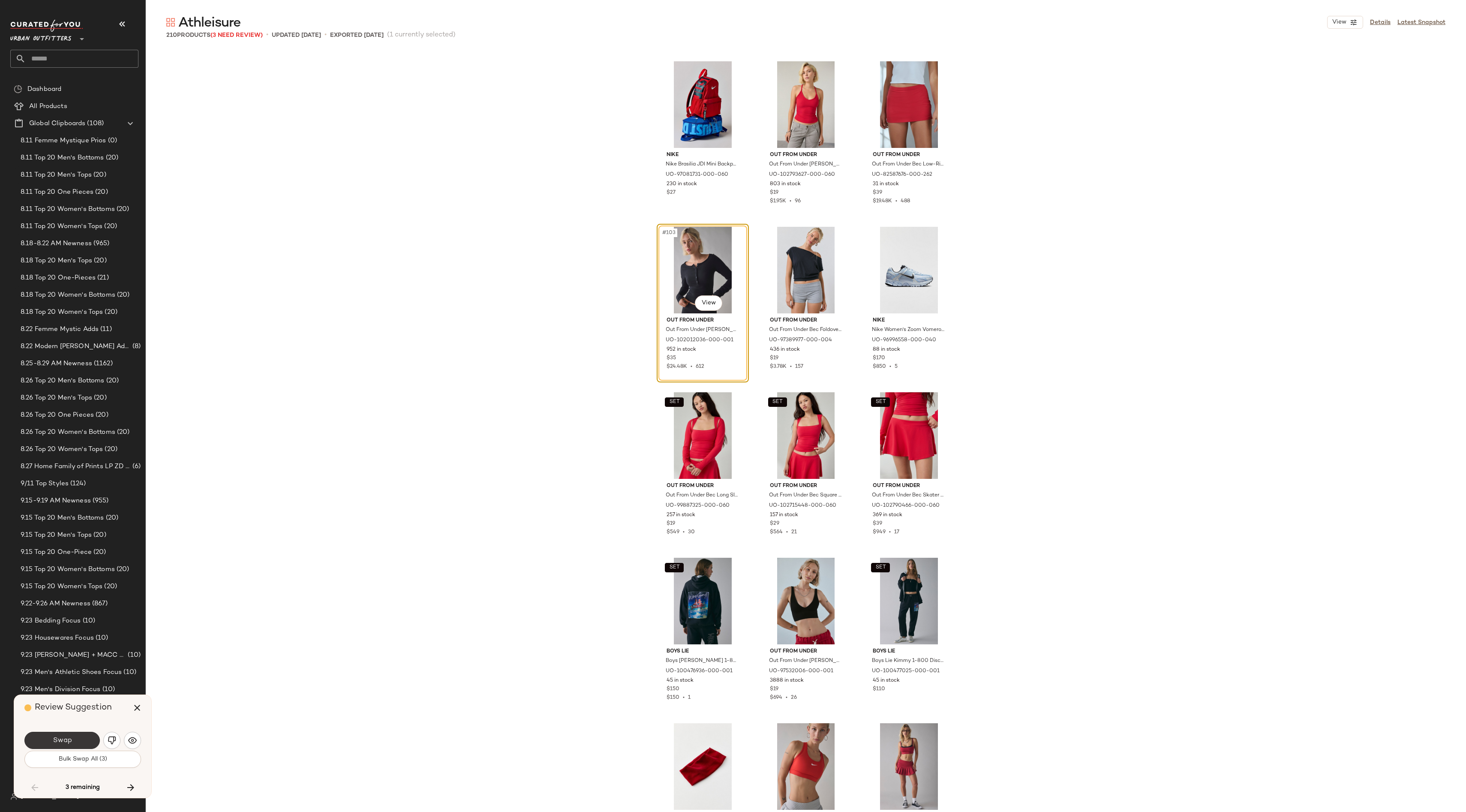
click at [75, 741] on button "Swap" at bounding box center [62, 740] width 75 height 17
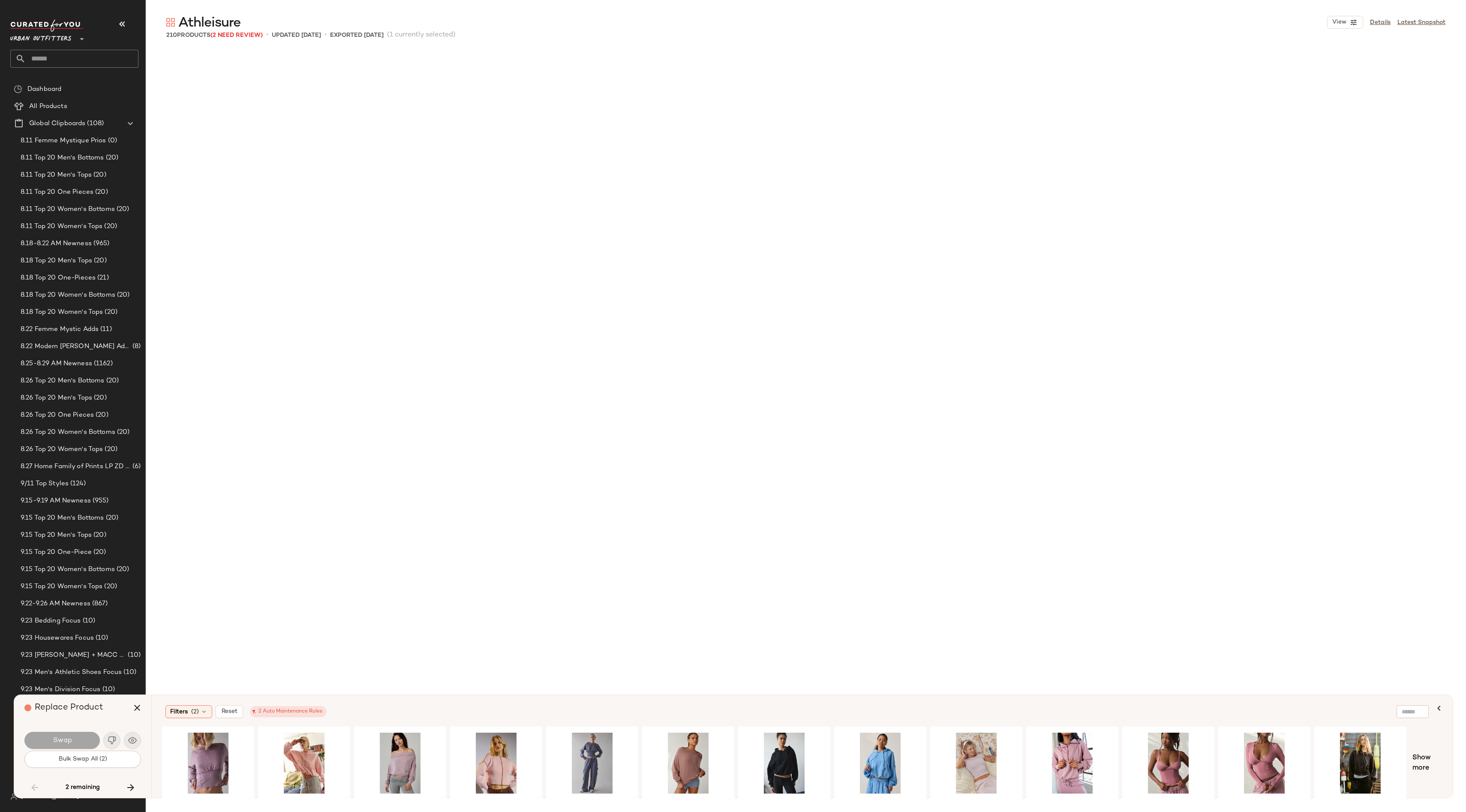
scroll to position [6288, 0]
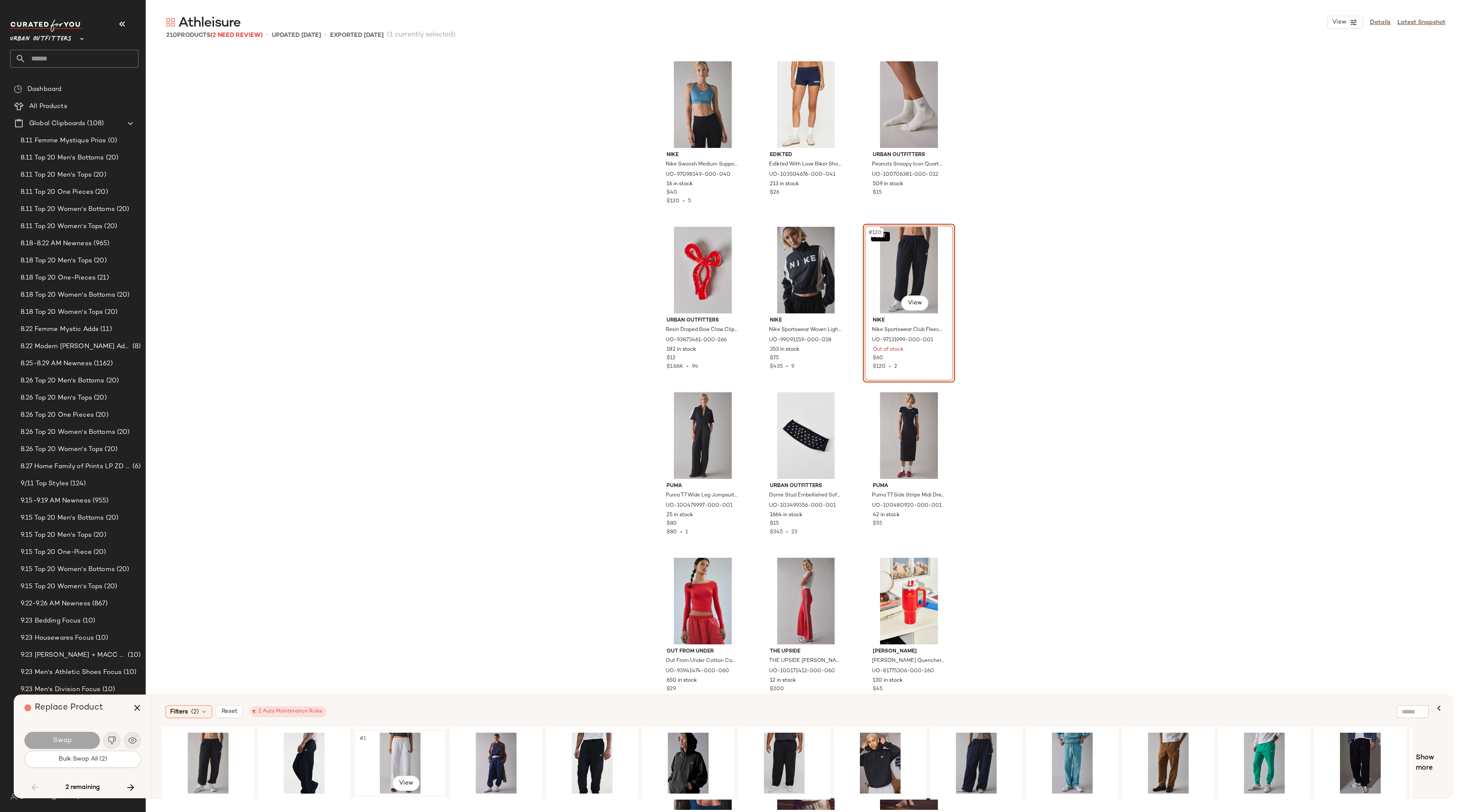
click at [404, 739] on div "#1 View" at bounding box center [400, 763] width 86 height 61
click at [53, 740] on span "Swap" at bounding box center [62, 741] width 20 height 8
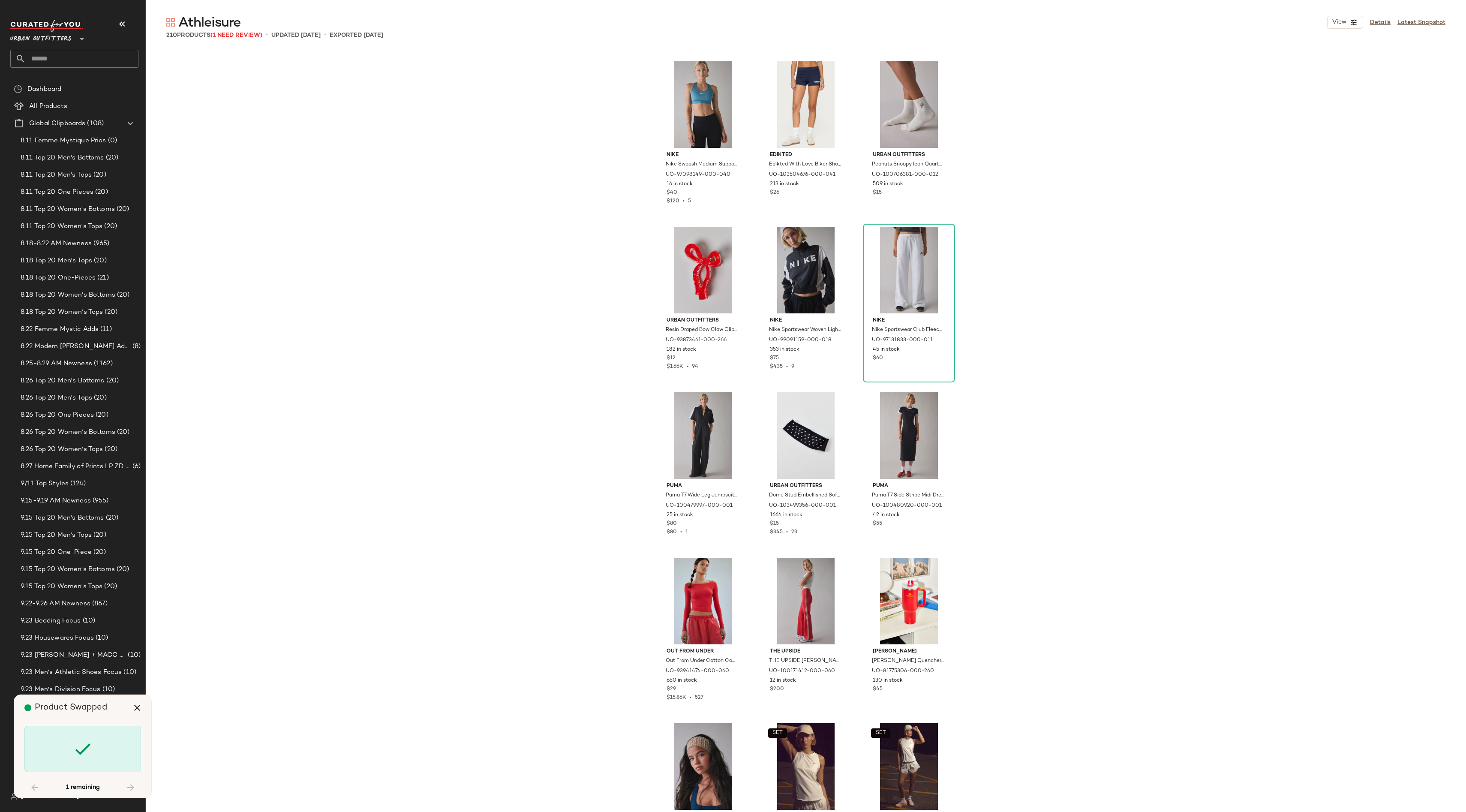
scroll to position [9432, 0]
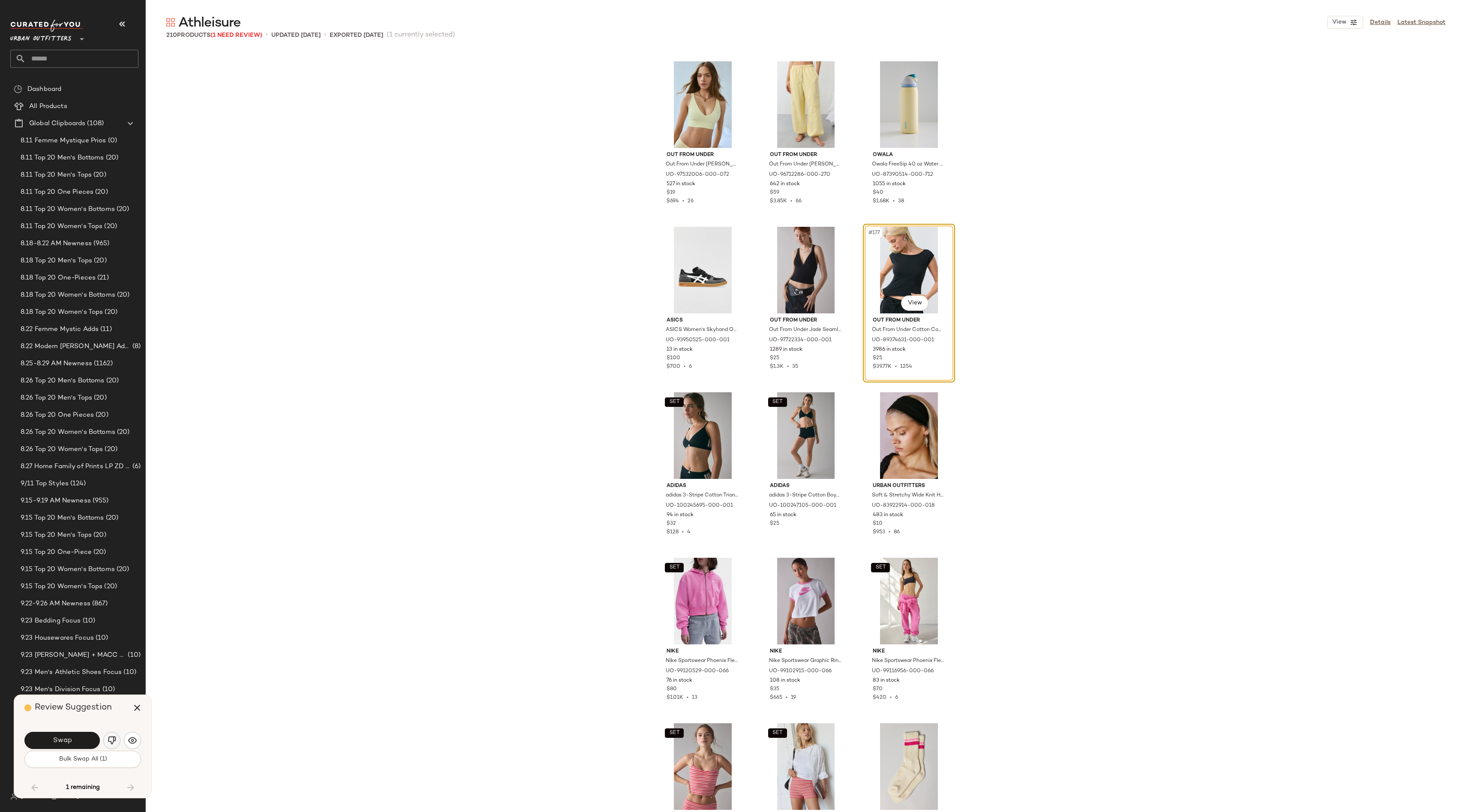
click at [113, 734] on button "button" at bounding box center [112, 740] width 17 height 17
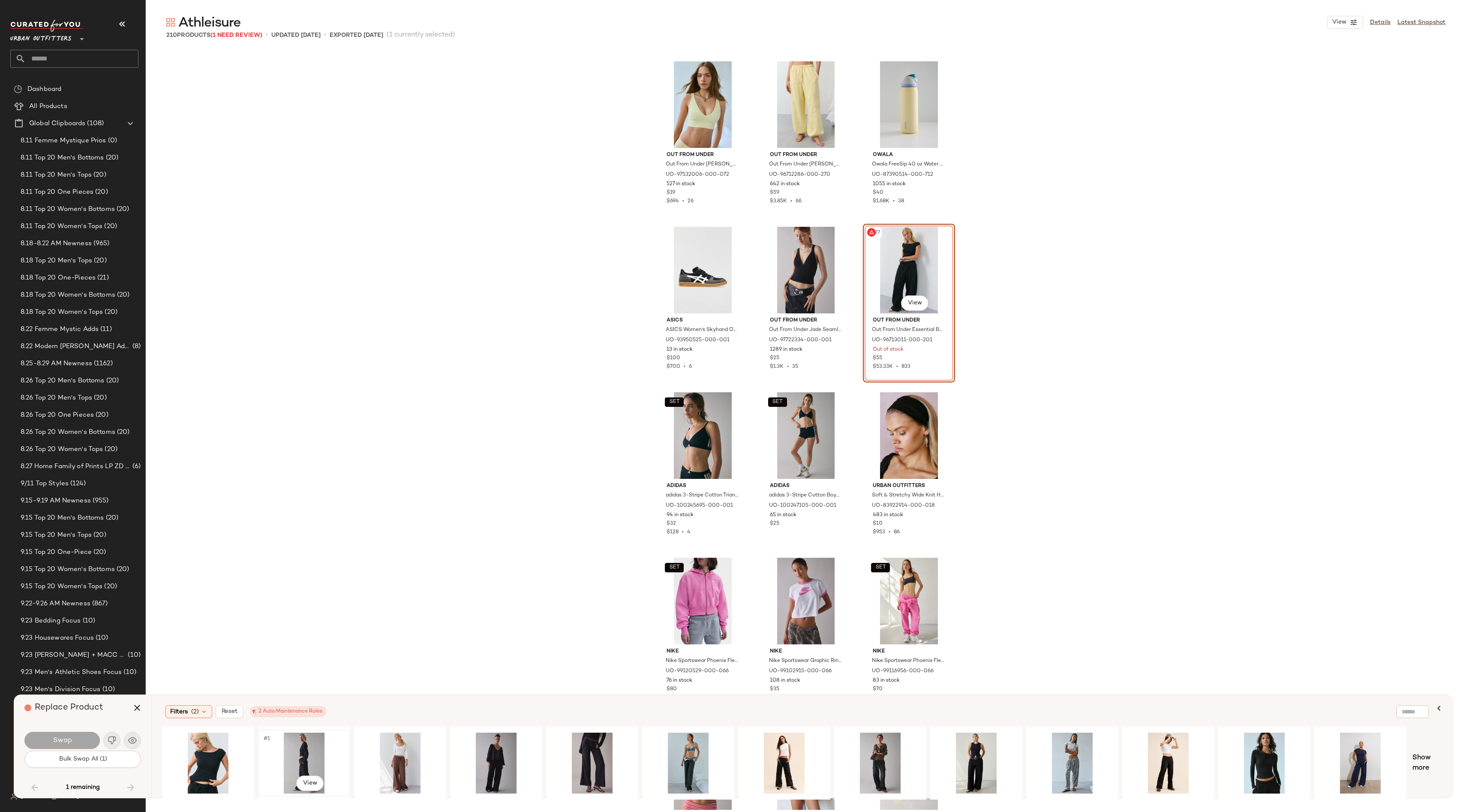
click at [301, 753] on div "#1 View" at bounding box center [304, 763] width 86 height 61
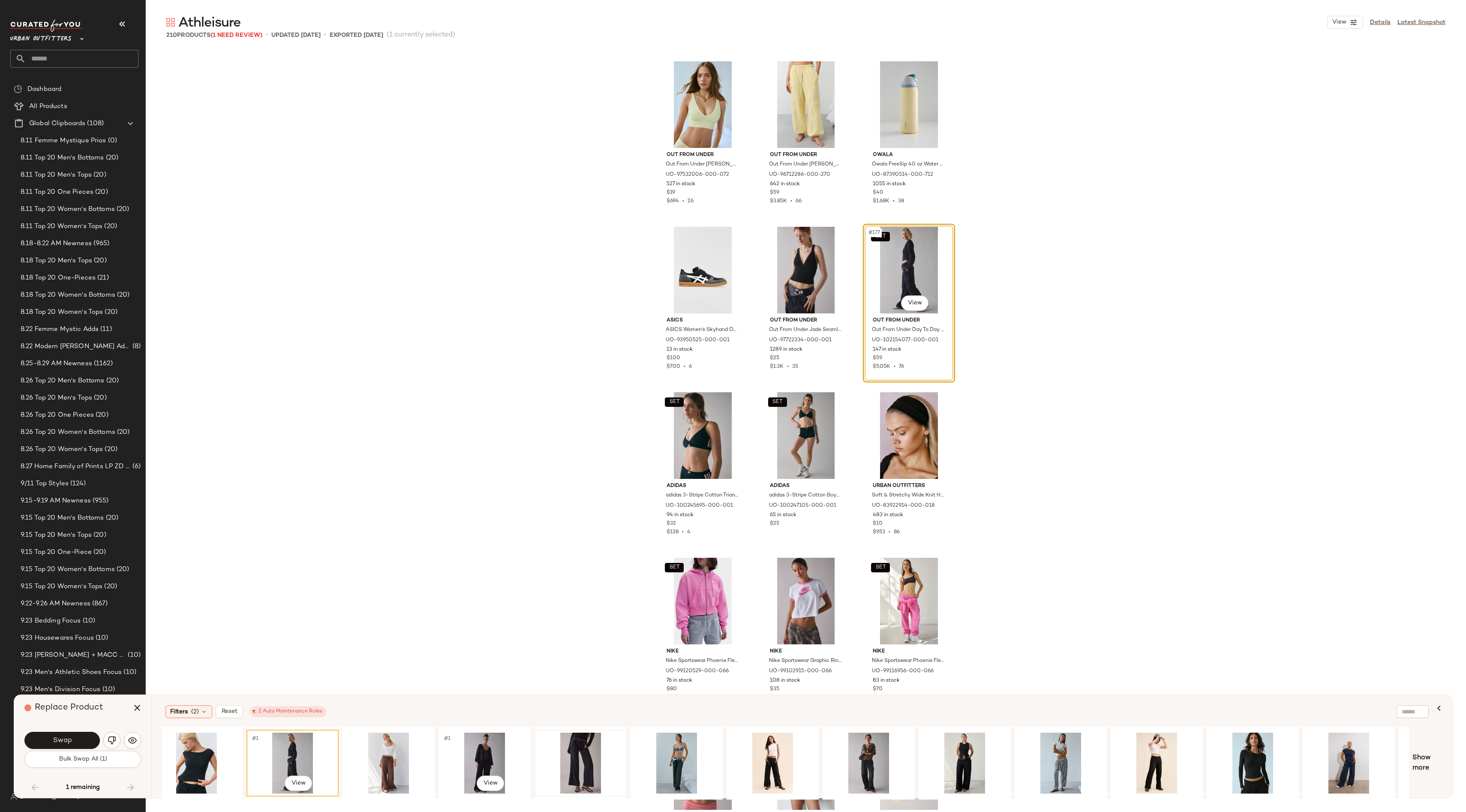
scroll to position [0, 0]
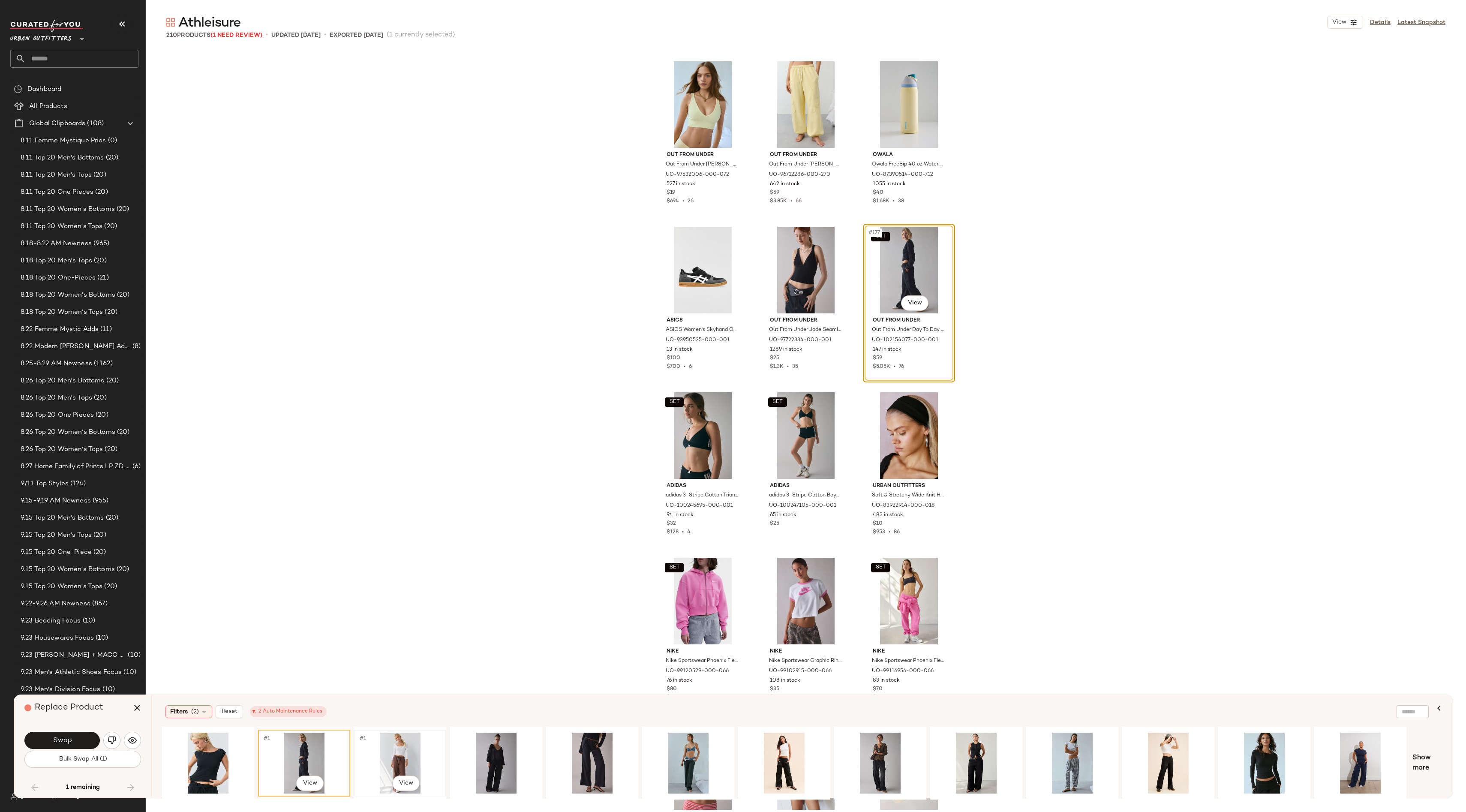
click at [383, 747] on div "#1 View" at bounding box center [400, 763] width 86 height 61
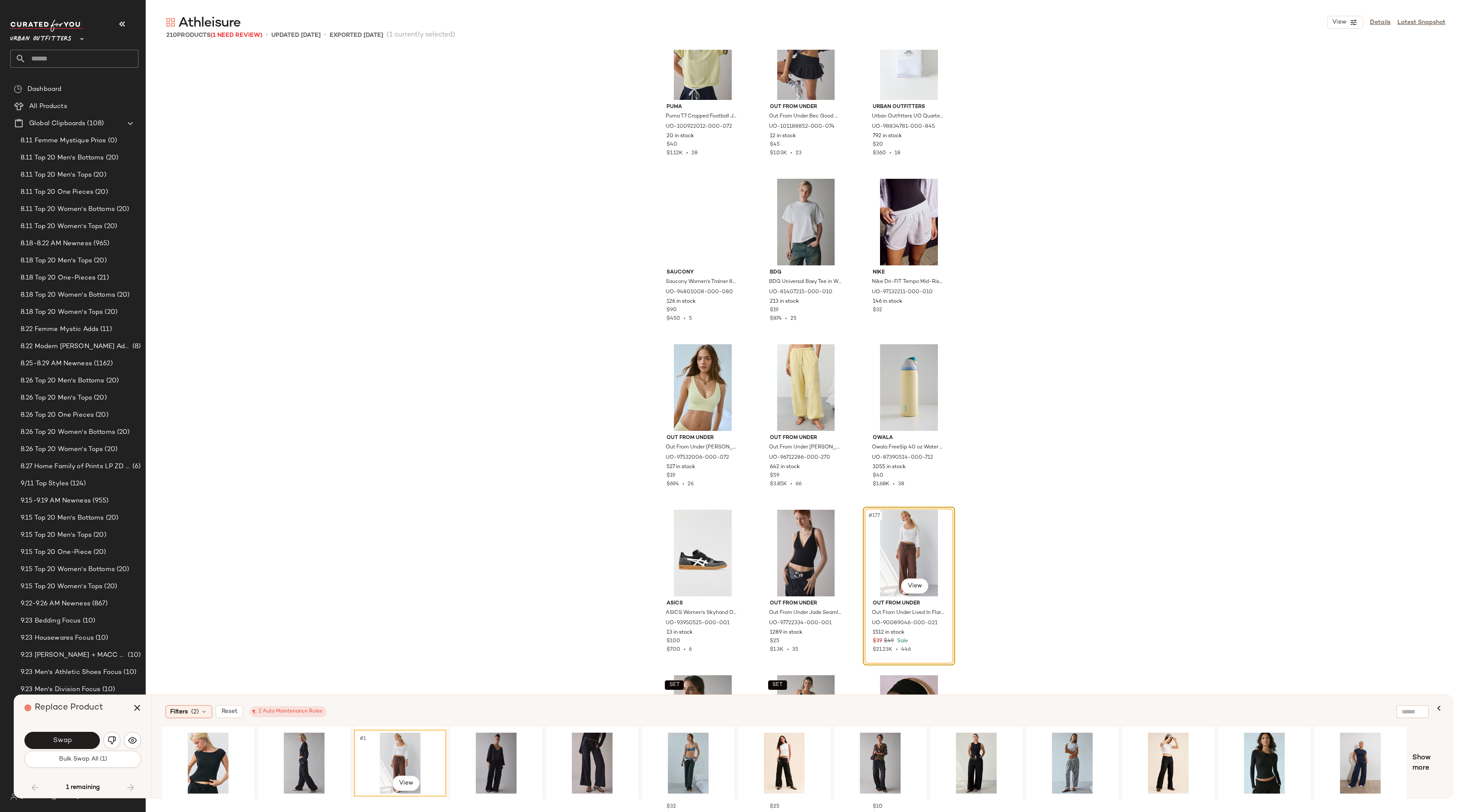
scroll to position [9137, 0]
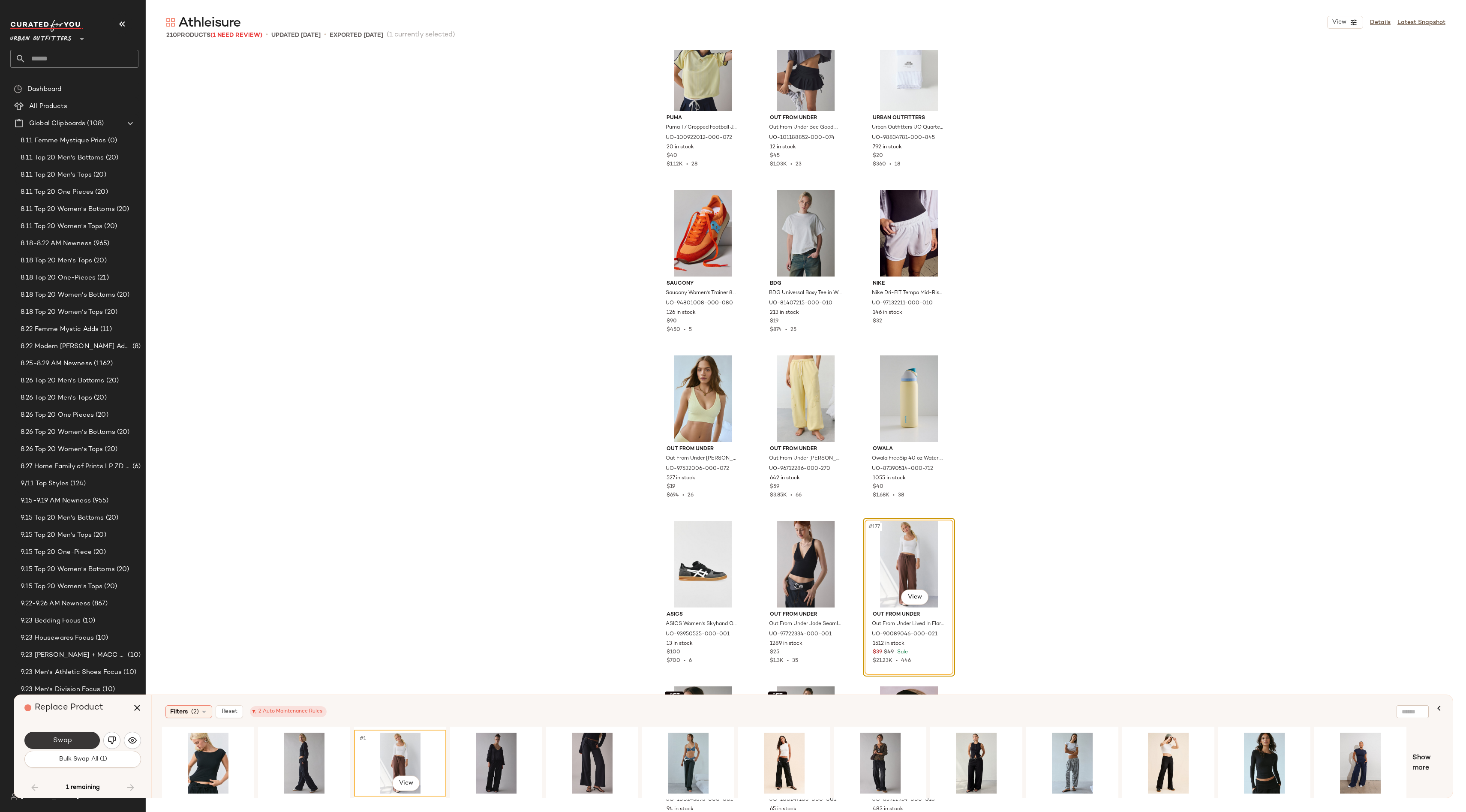
click at [90, 737] on button "Swap" at bounding box center [62, 740] width 75 height 17
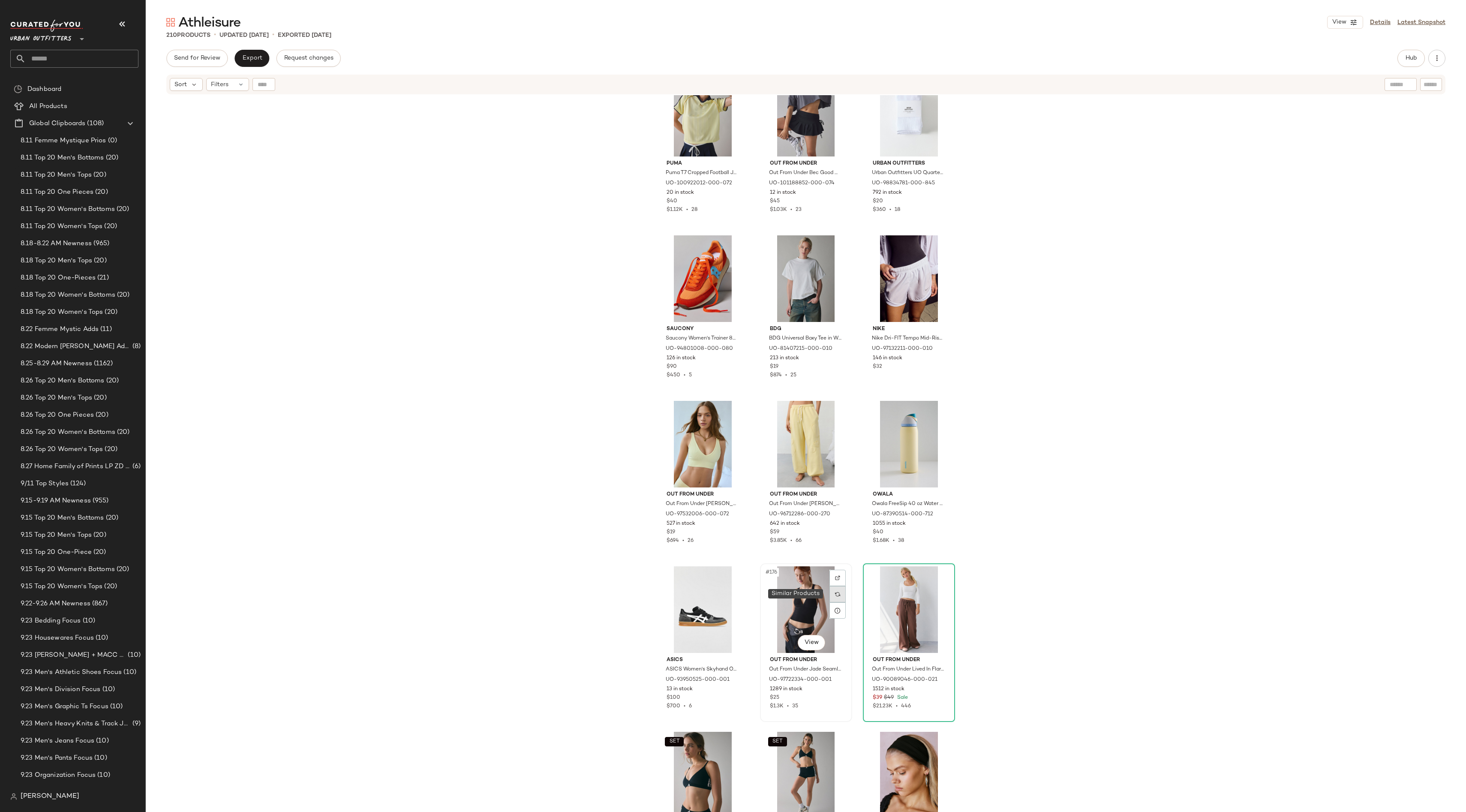
click at [834, 591] on div at bounding box center [838, 594] width 16 height 16
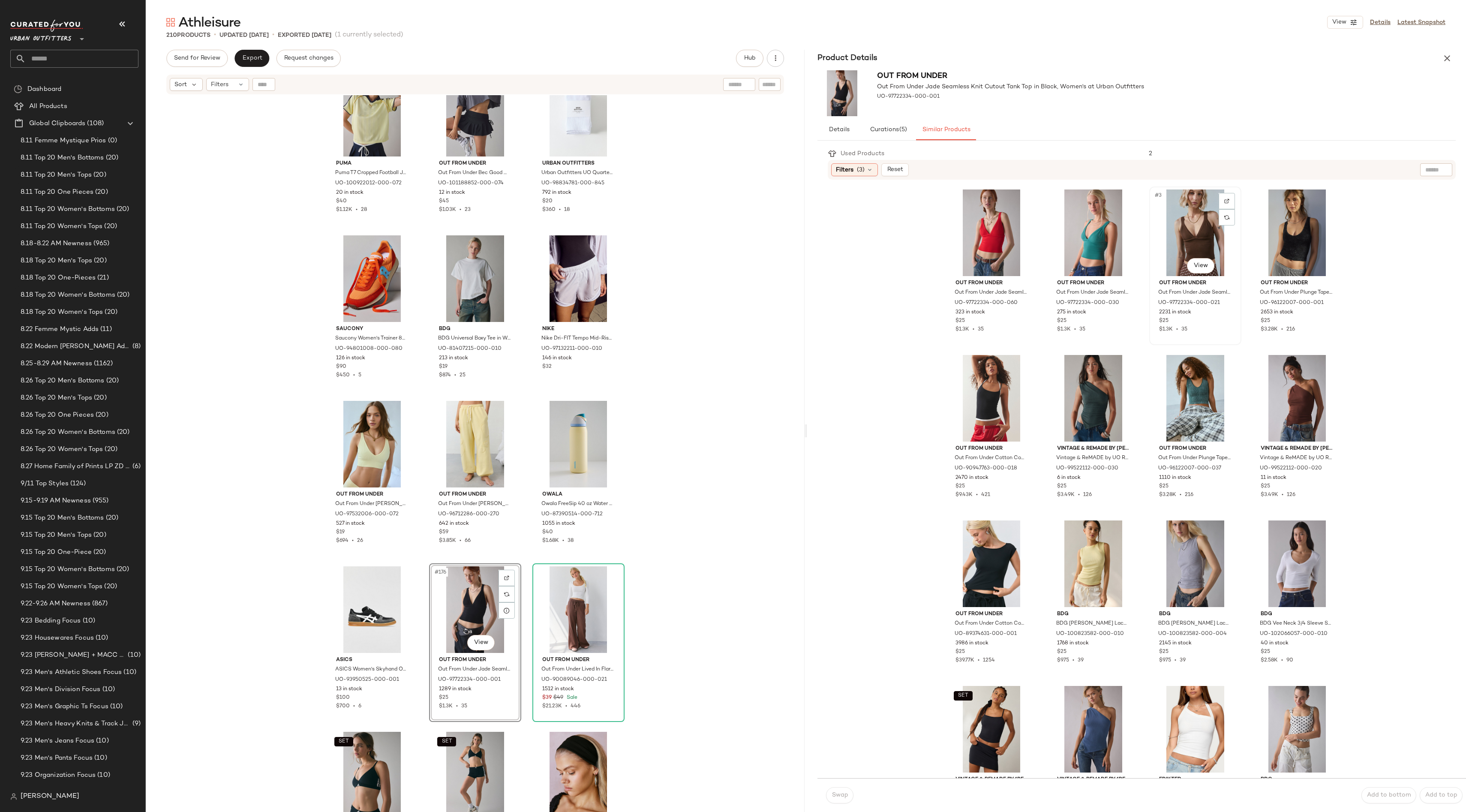
click at [1197, 229] on div "#3 View" at bounding box center [1195, 233] width 86 height 87
click at [836, 795] on span "Swap" at bounding box center [839, 795] width 16 height 7
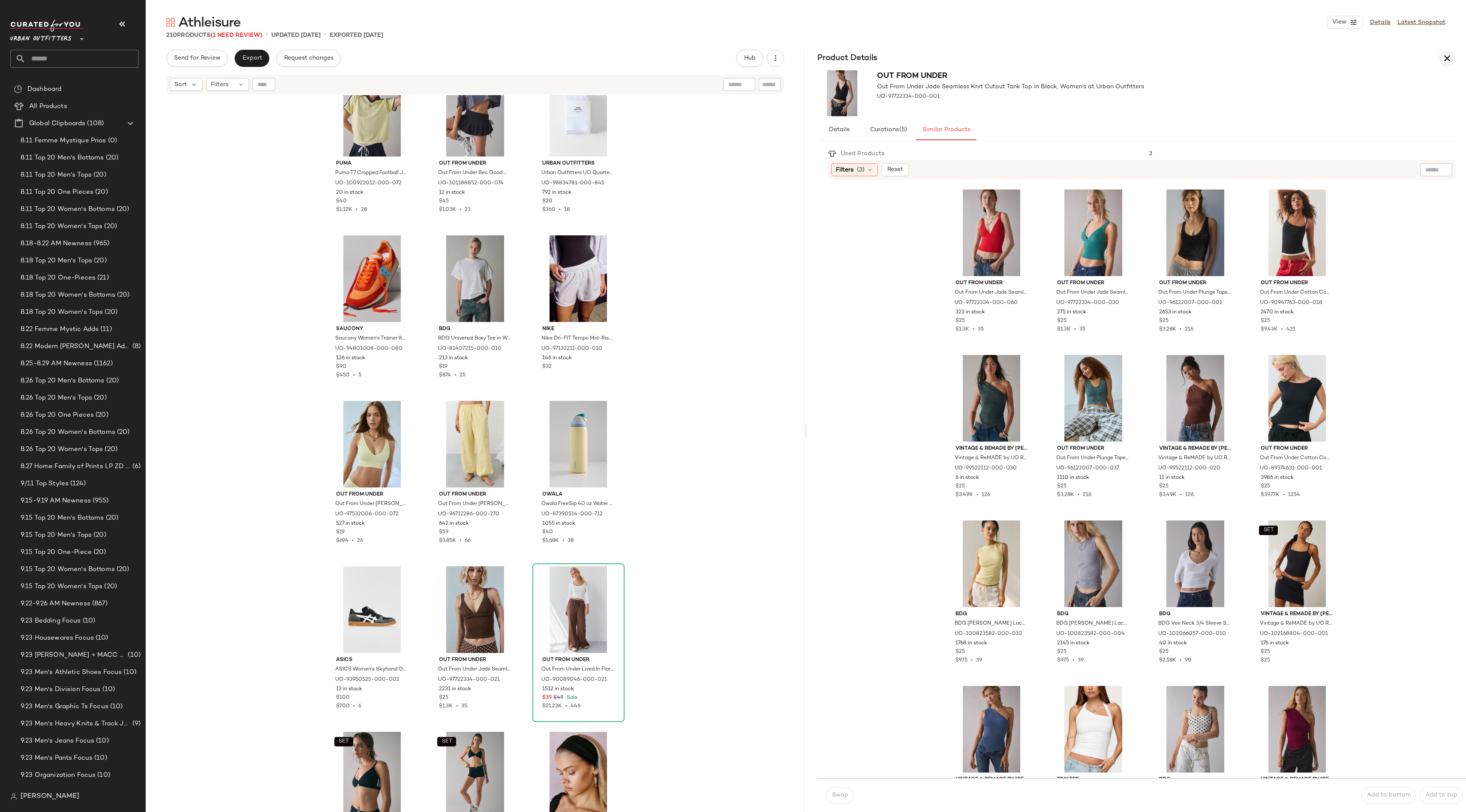
click at [1446, 57] on icon "button" at bounding box center [1447, 58] width 11 height 11
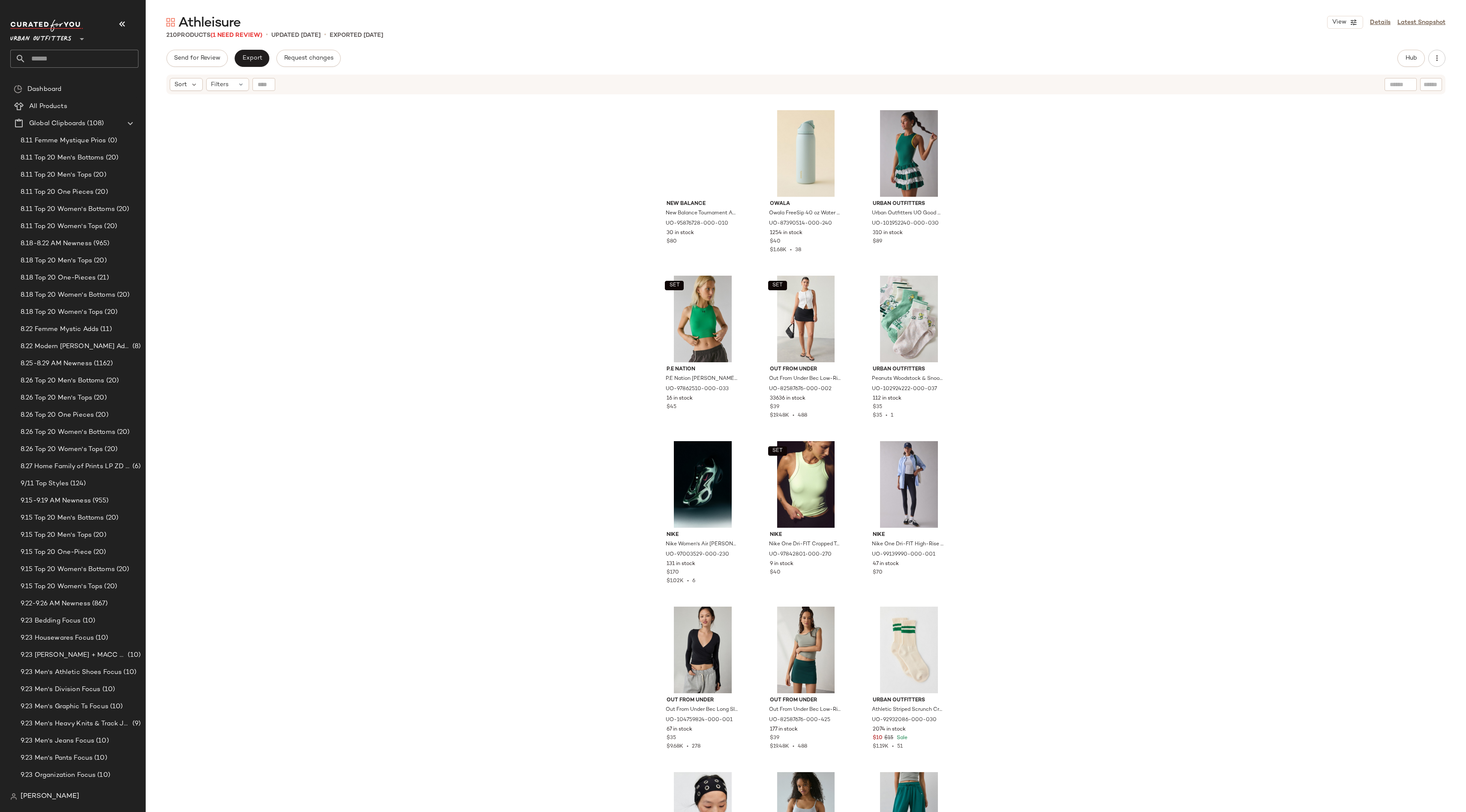
scroll to position [7100, 0]
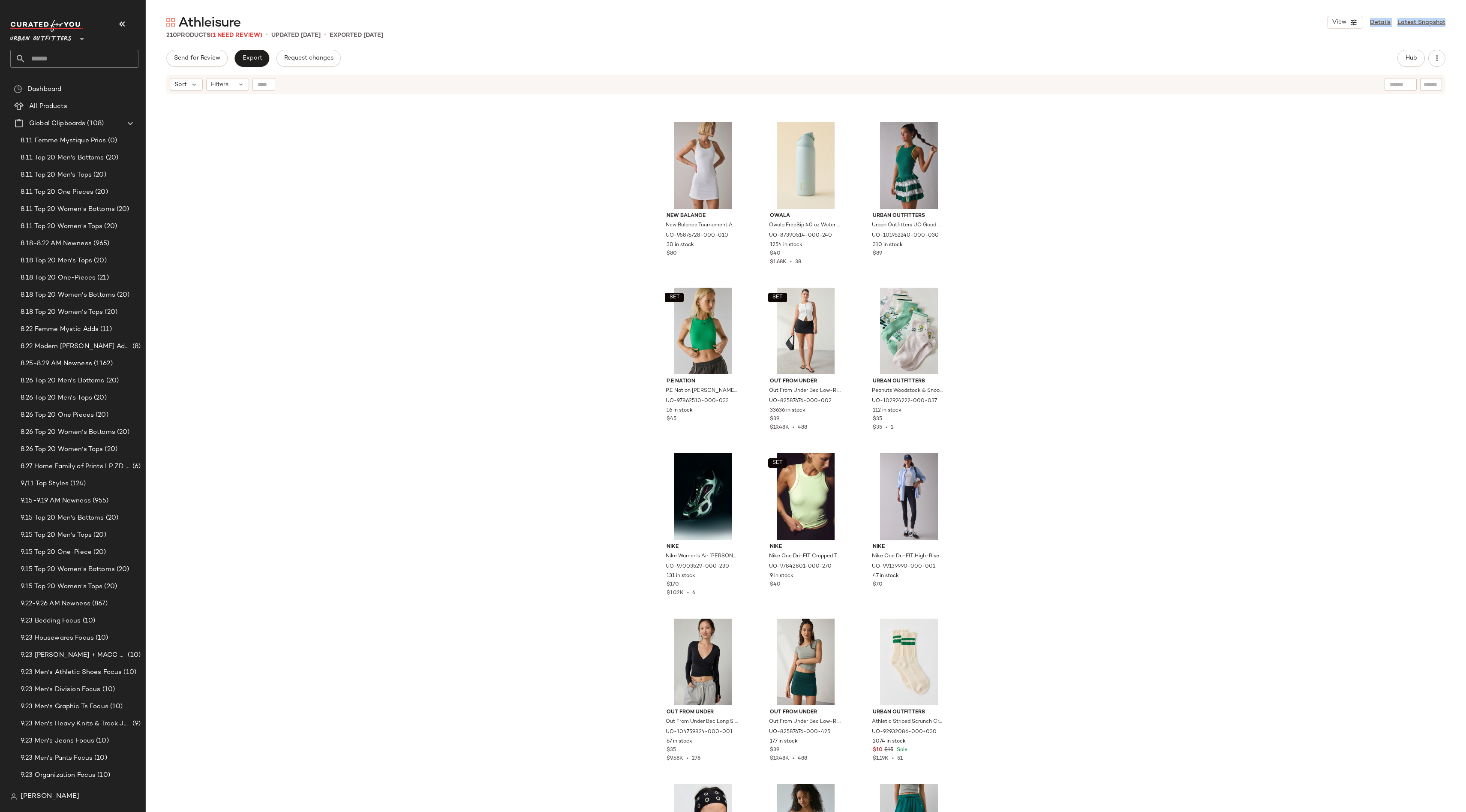
click at [243, 30] on div "Athleisure View Details Latest Snapshot 210 Products (1 Need Review) • updated …" at bounding box center [806, 413] width 1321 height 798
click at [243, 34] on span "(1 Need Review)" at bounding box center [236, 35] width 52 height 7
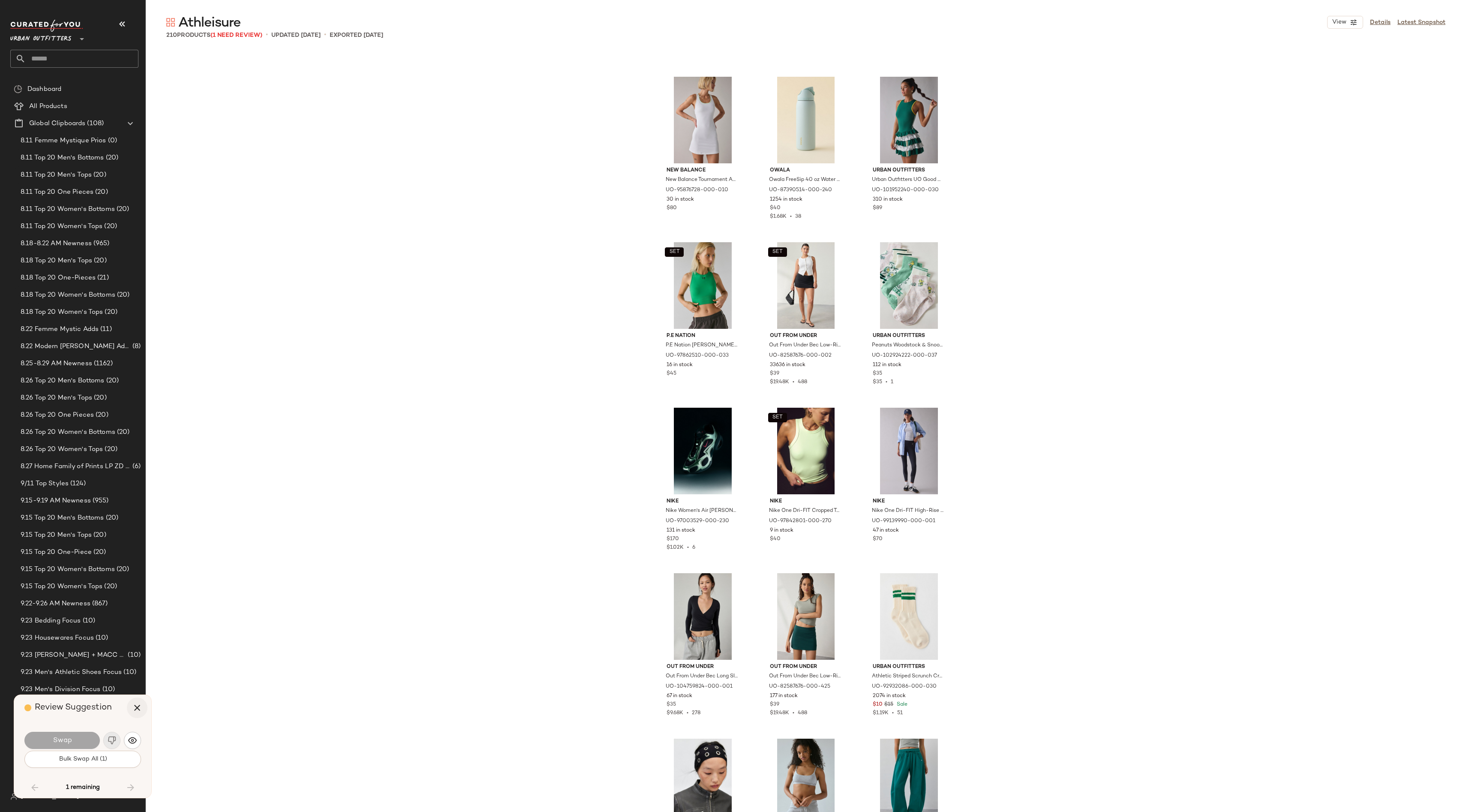
click at [135, 707] on icon "button" at bounding box center [137, 708] width 11 height 11
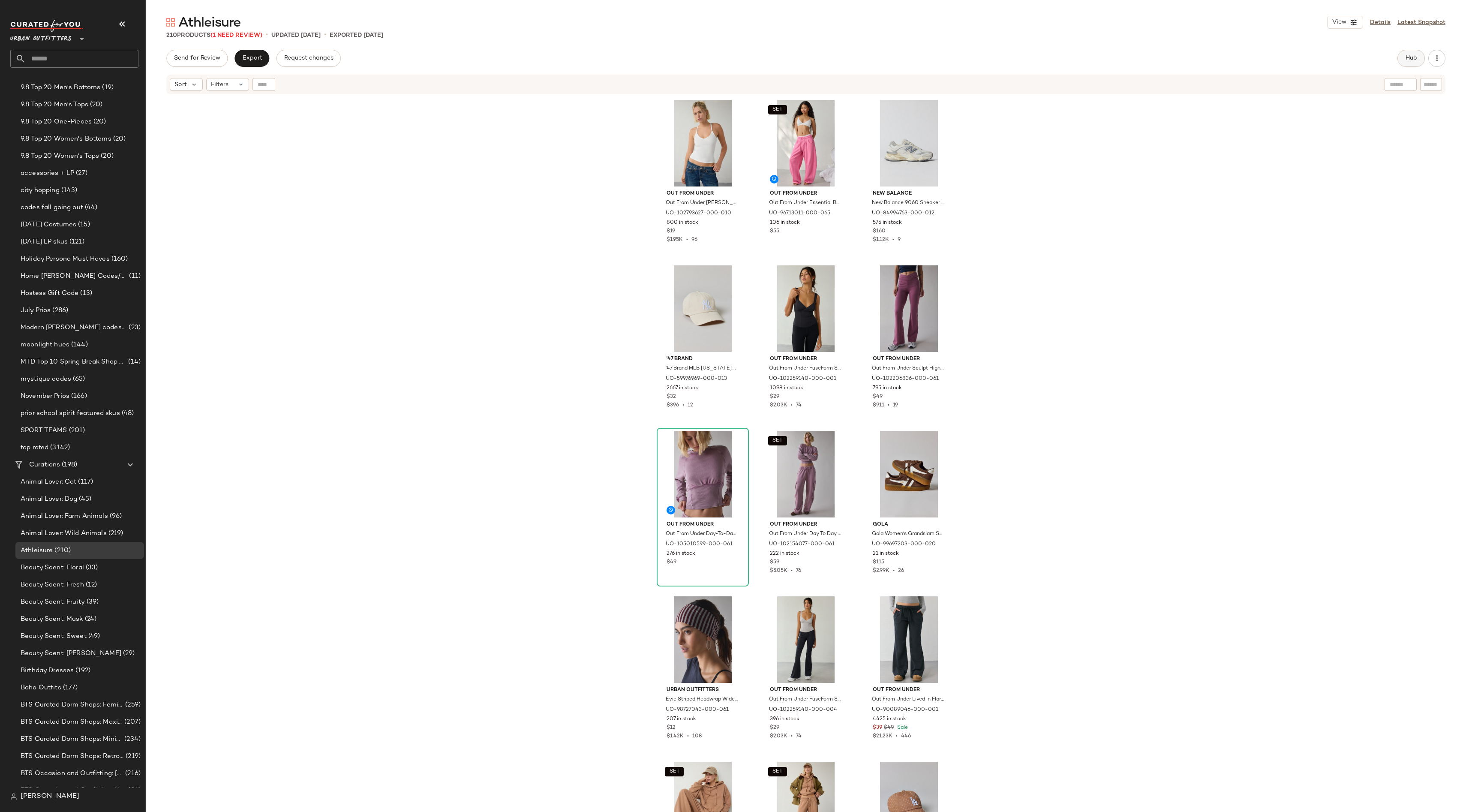
click at [1409, 52] on button "Hub" at bounding box center [1411, 58] width 27 height 17
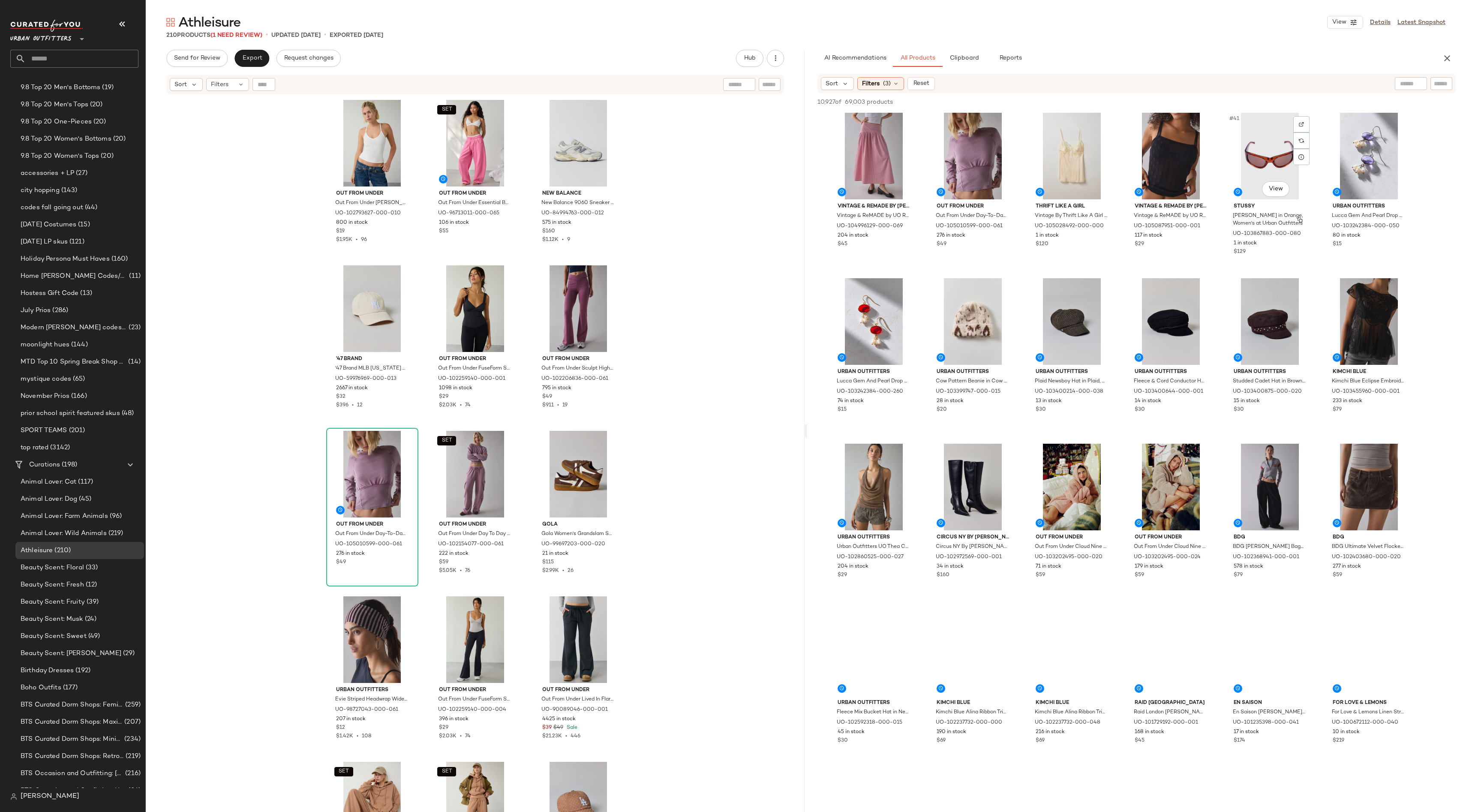
scroll to position [1181, 0]
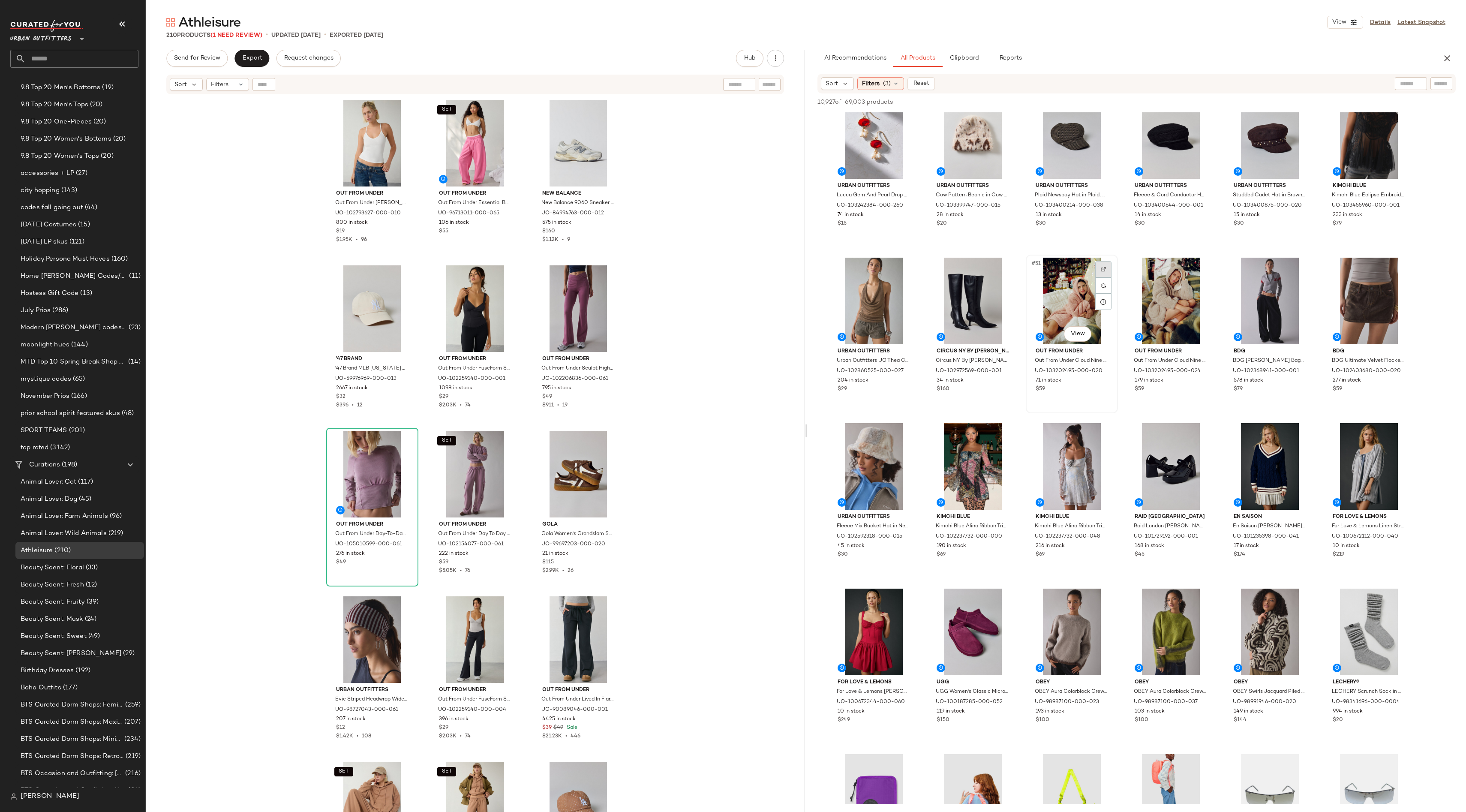
click at [1101, 266] on div at bounding box center [1103, 269] width 16 height 16
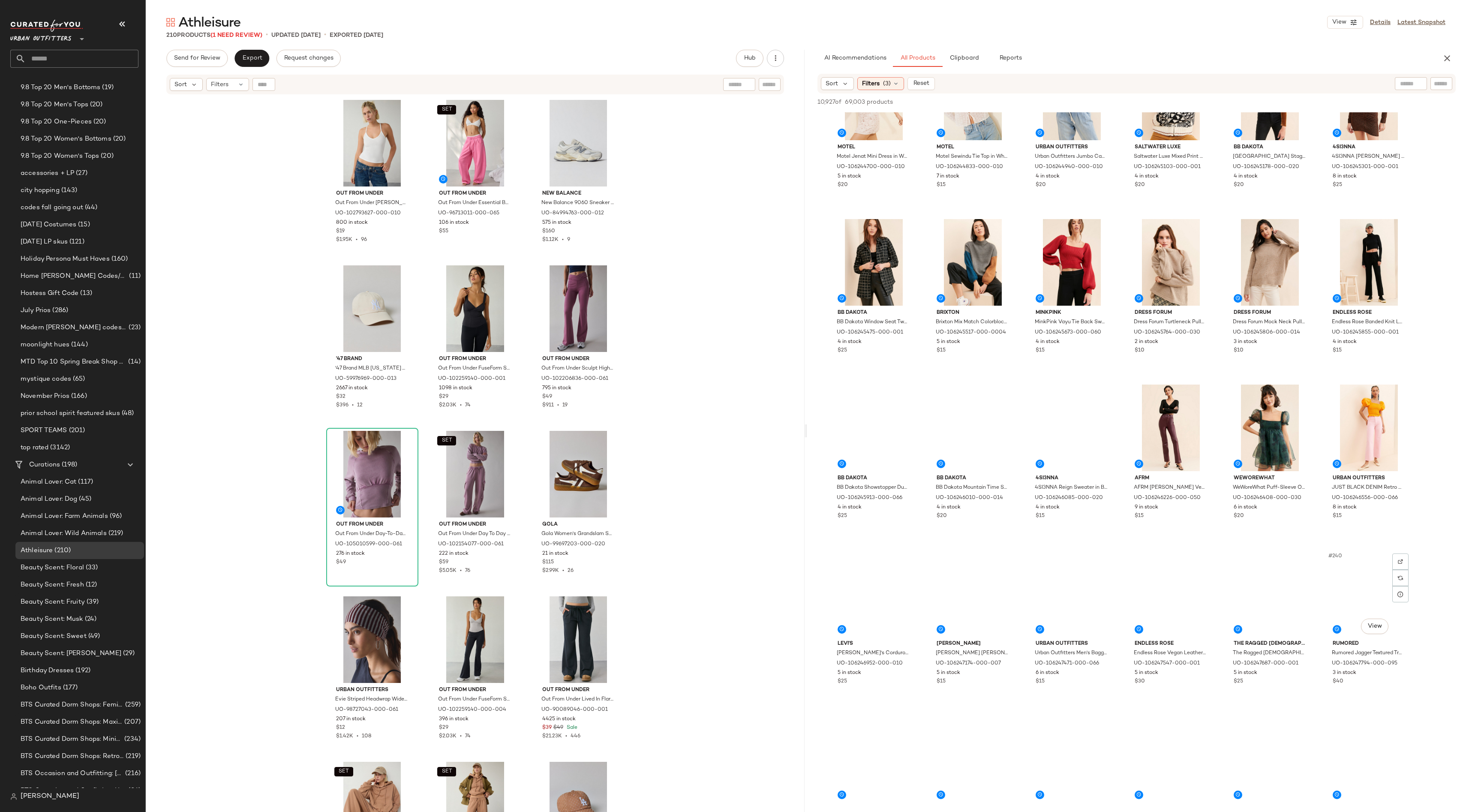
scroll to position [6154, 0]
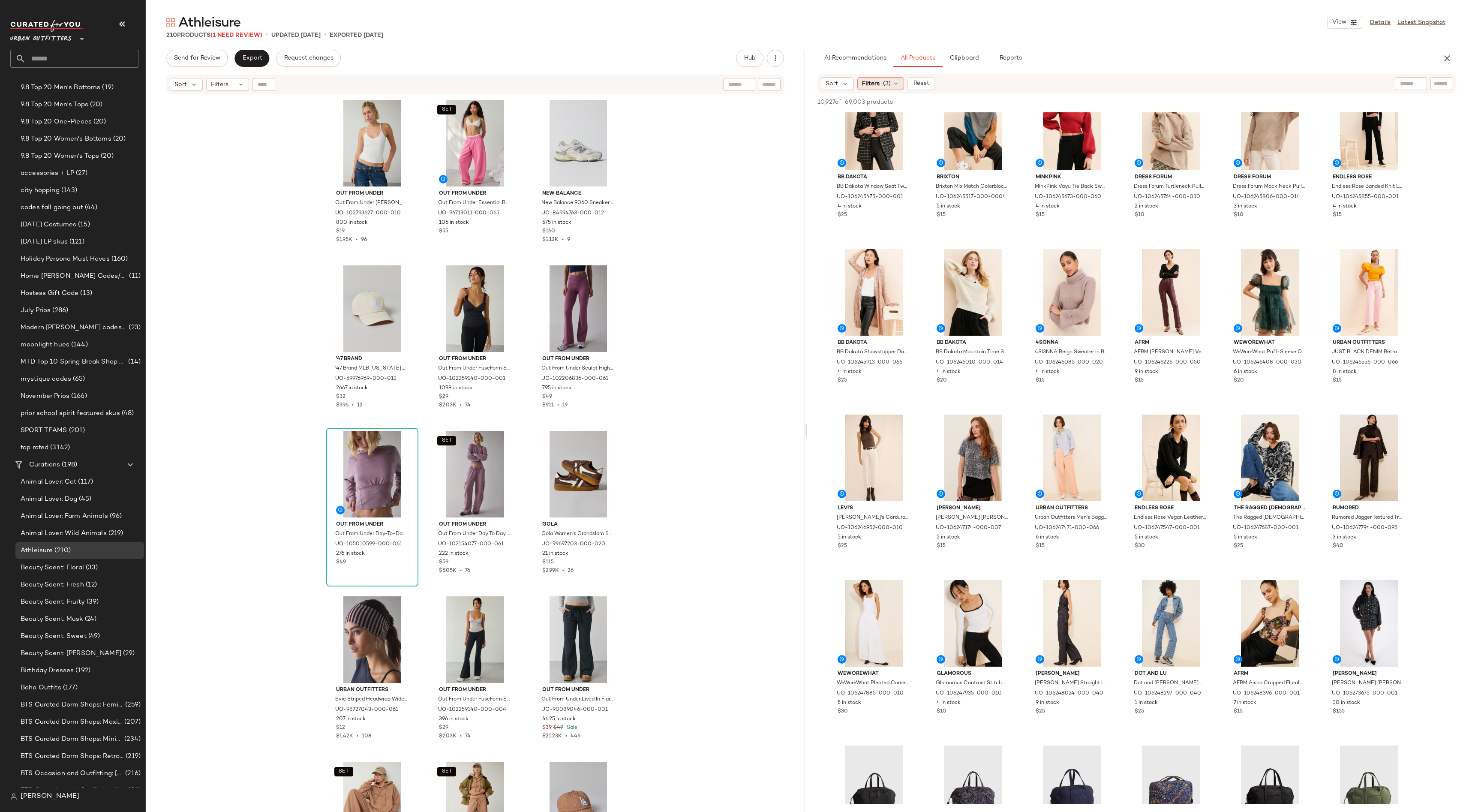
click at [886, 84] on span "(3)" at bounding box center [887, 84] width 7 height 9
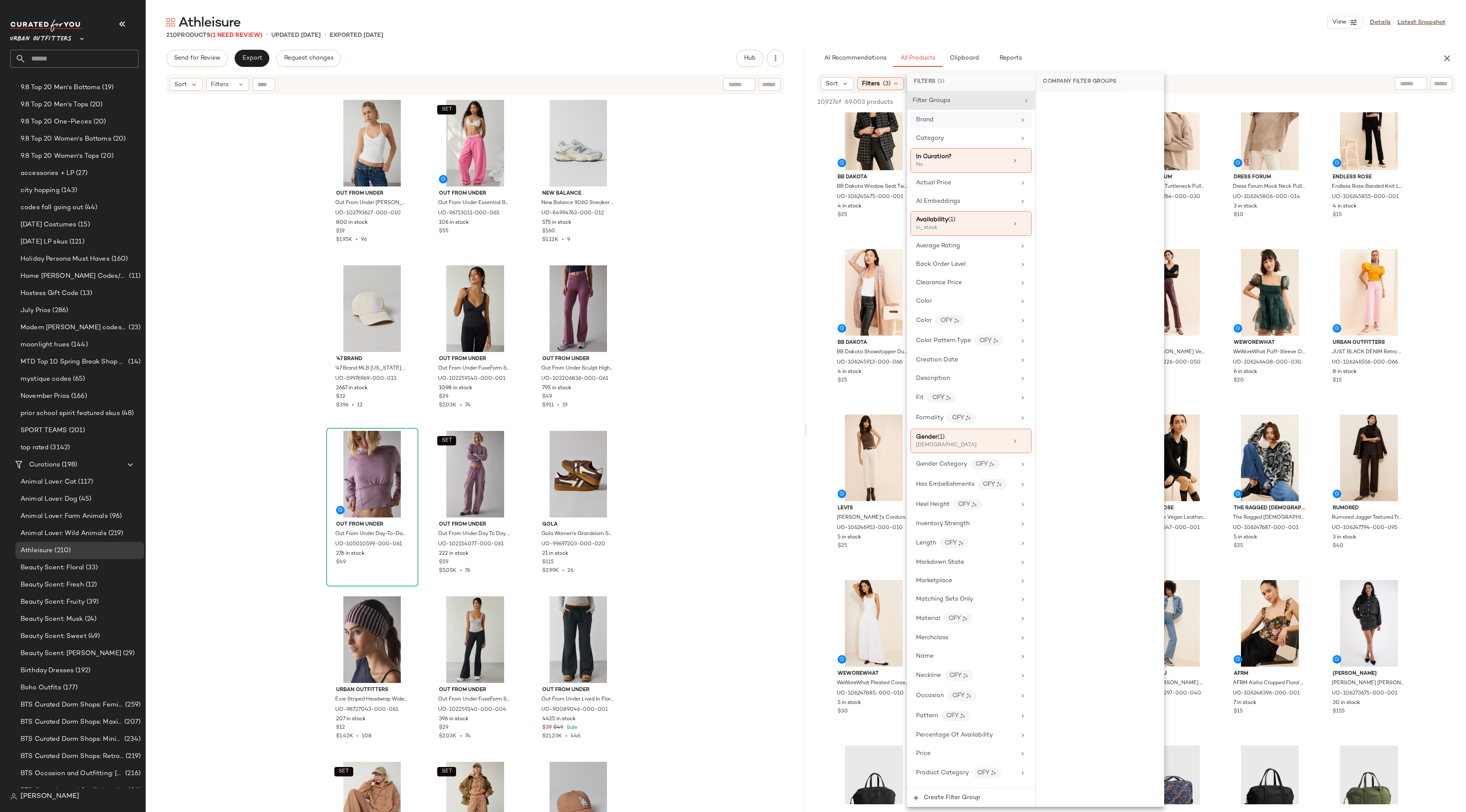
click at [961, 119] on div "Brand" at bounding box center [966, 120] width 100 height 9
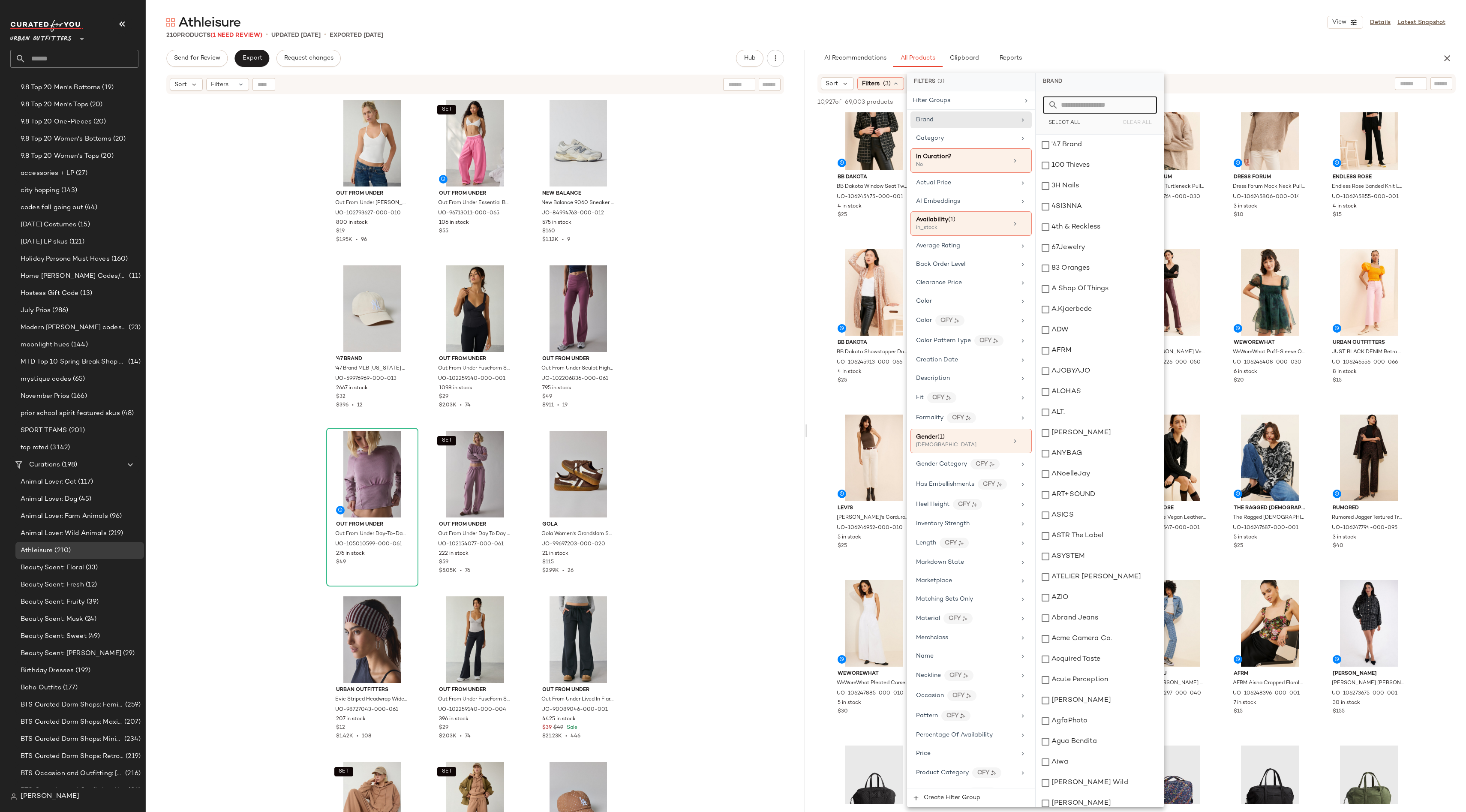
click at [1087, 103] on input "text" at bounding box center [1105, 105] width 94 height 17
type input "**"
click at [629, 317] on div "Out From Under Out From Under Sloan Ribbed Knit Racerback Cami in White, Women'…" at bounding box center [475, 464] width 659 height 738
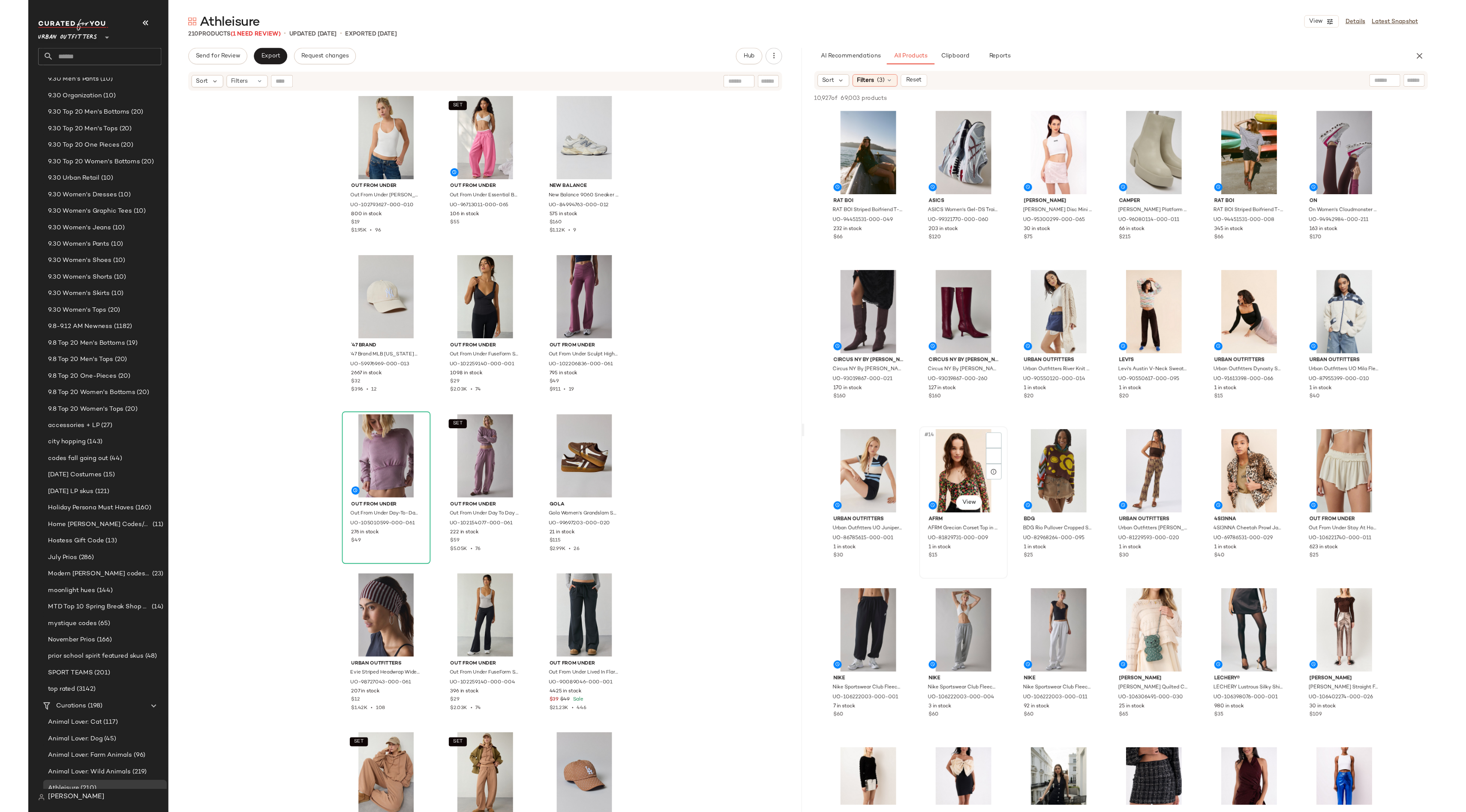
scroll to position [1258, 0]
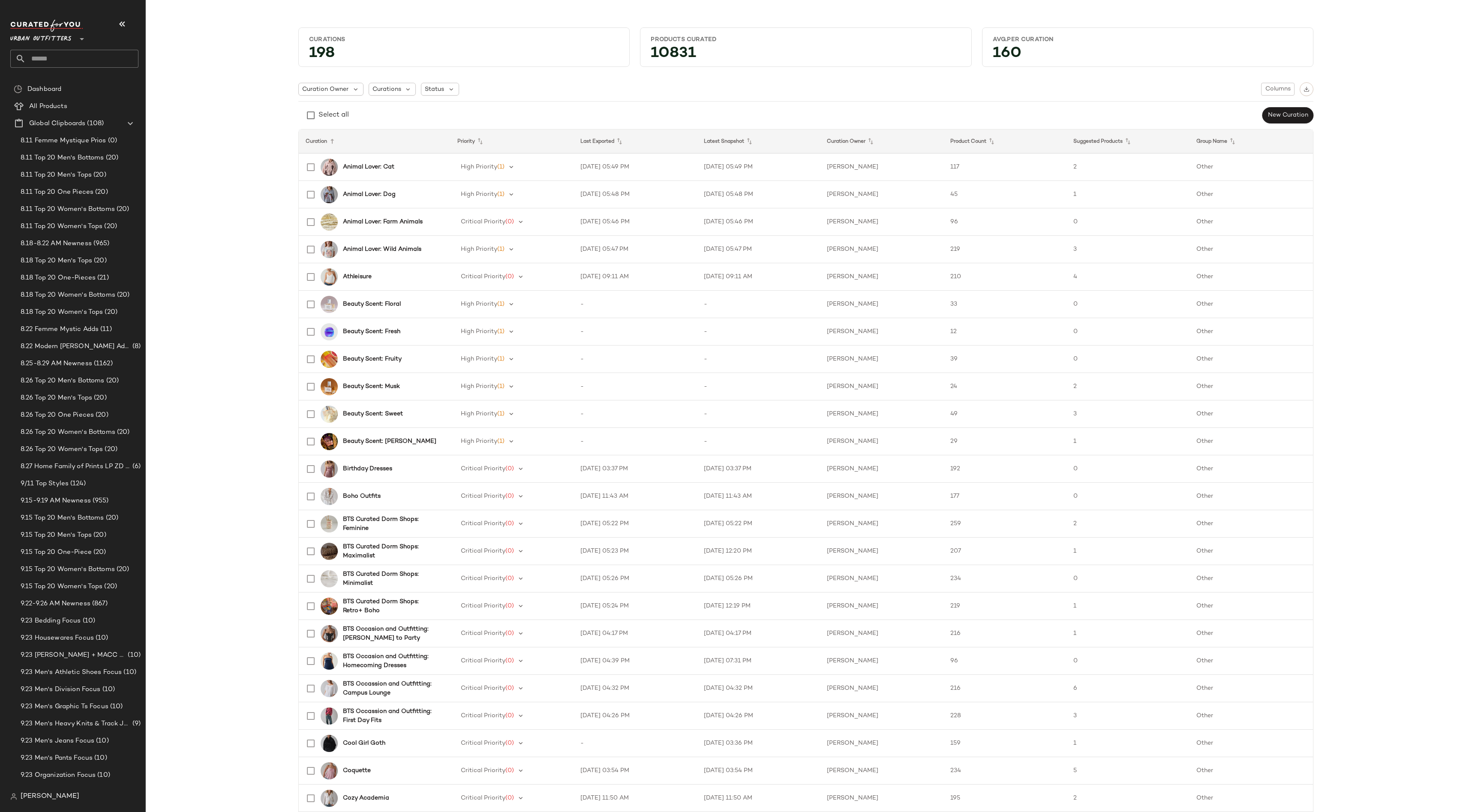
scroll to position [1499, 0]
